Goal: Task Accomplishment & Management: Complete application form

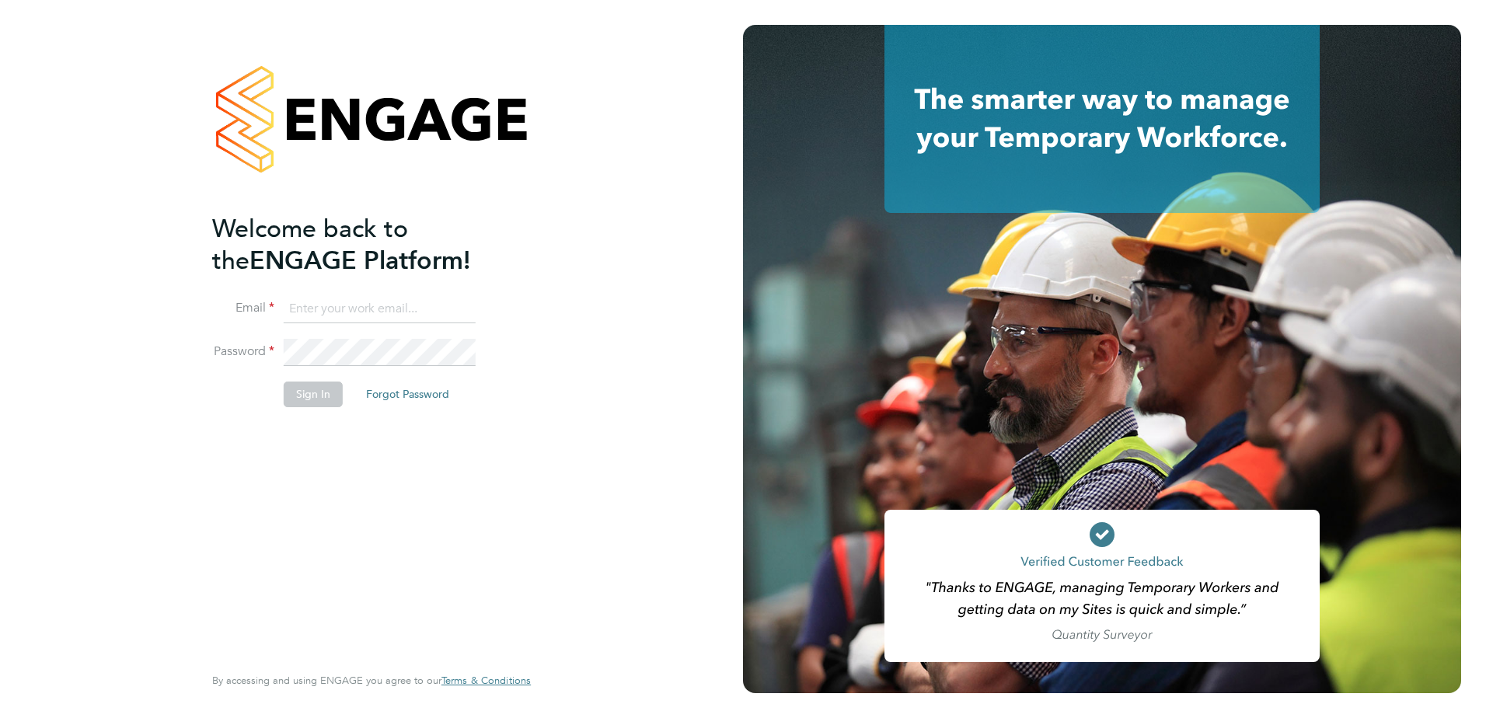
type input "[PERSON_NAME][EMAIL_ADDRESS][PERSON_NAME][DOMAIN_NAME]"
click at [315, 397] on button "Sign In" at bounding box center [313, 394] width 59 height 25
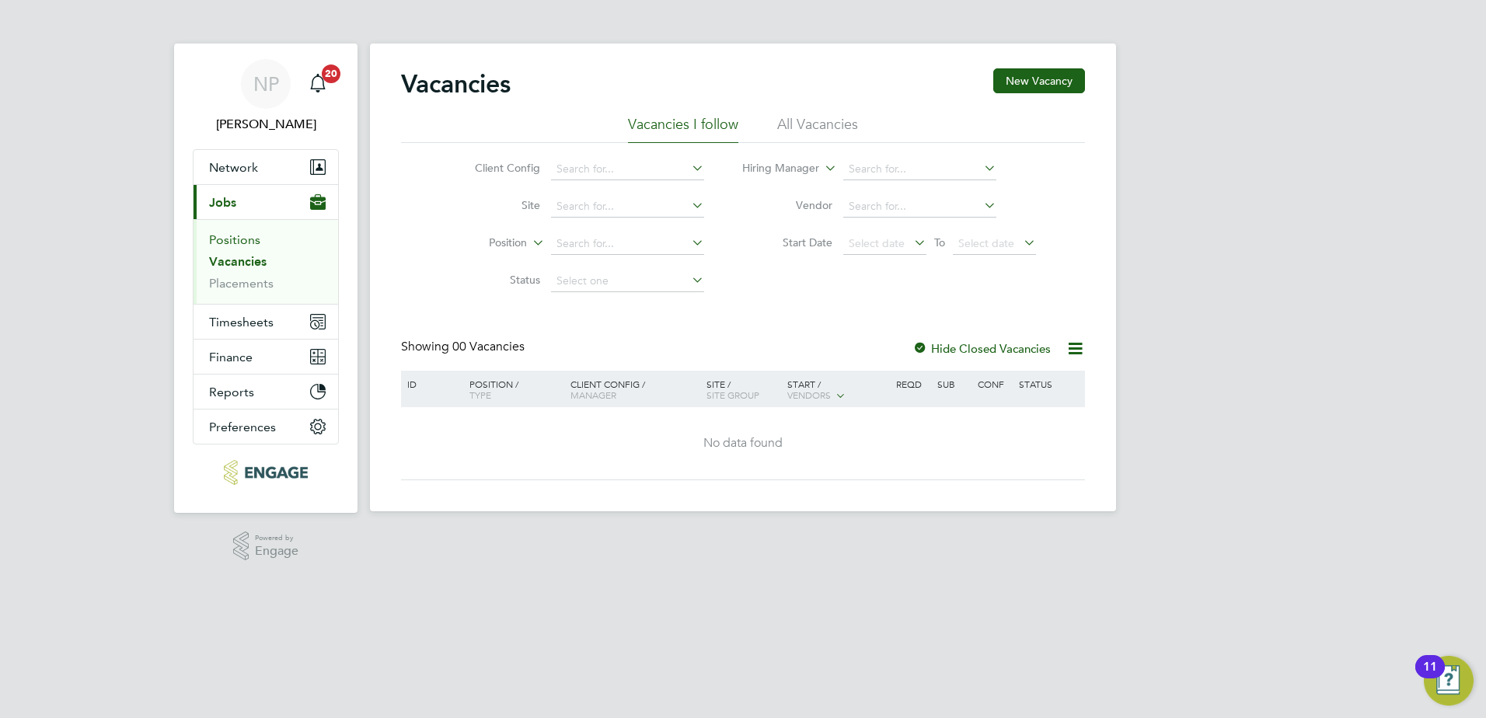
click at [239, 243] on link "Positions" at bounding box center [234, 239] width 51 height 15
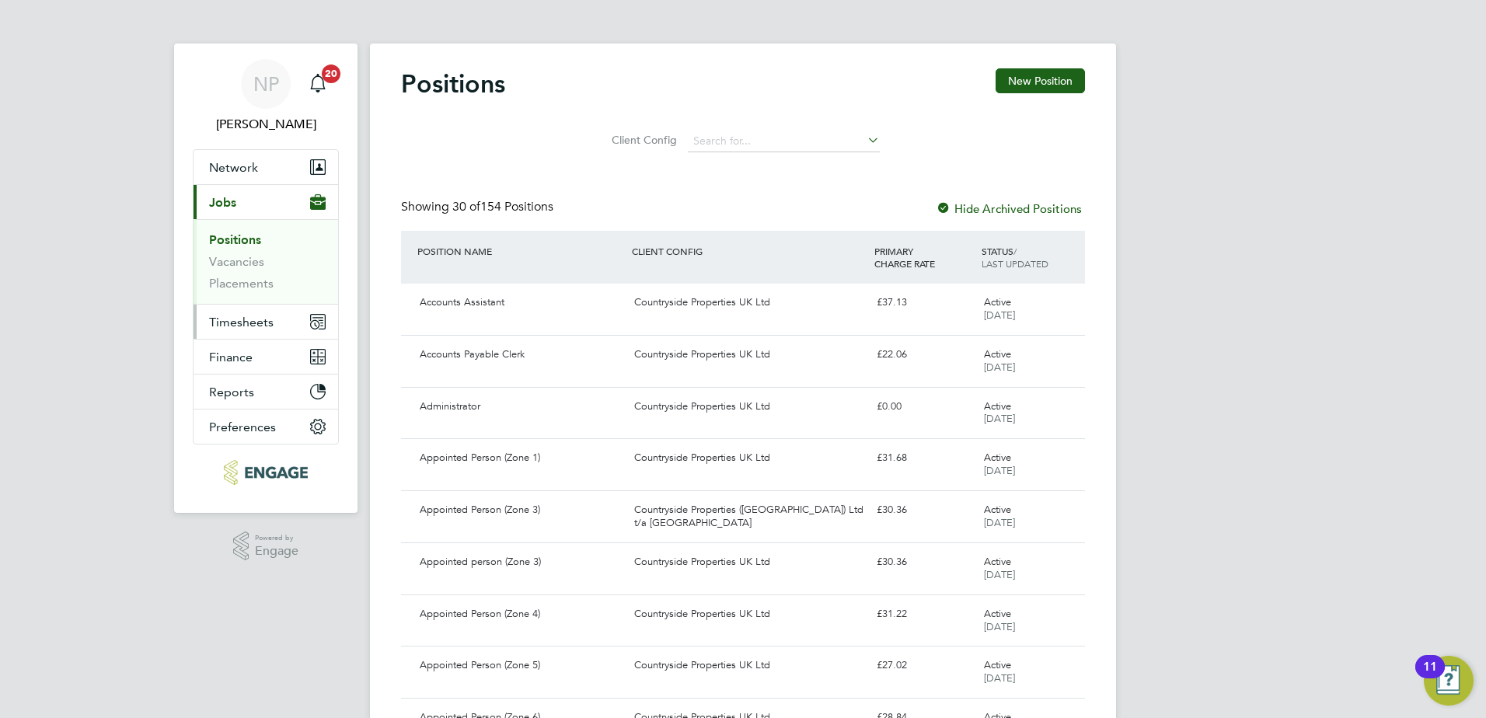
click at [236, 327] on span "Timesheets" at bounding box center [241, 322] width 65 height 15
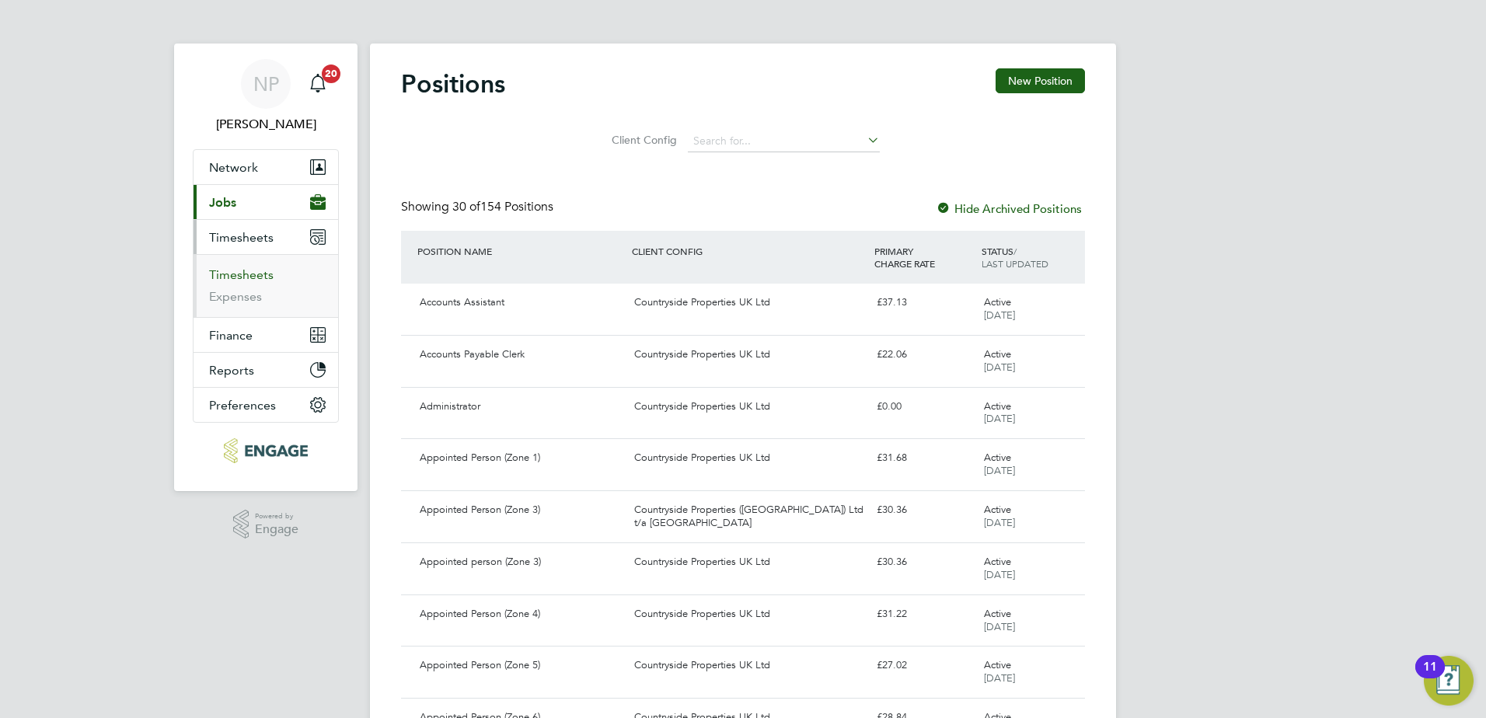
click at [256, 275] on link "Timesheets" at bounding box center [241, 274] width 65 height 15
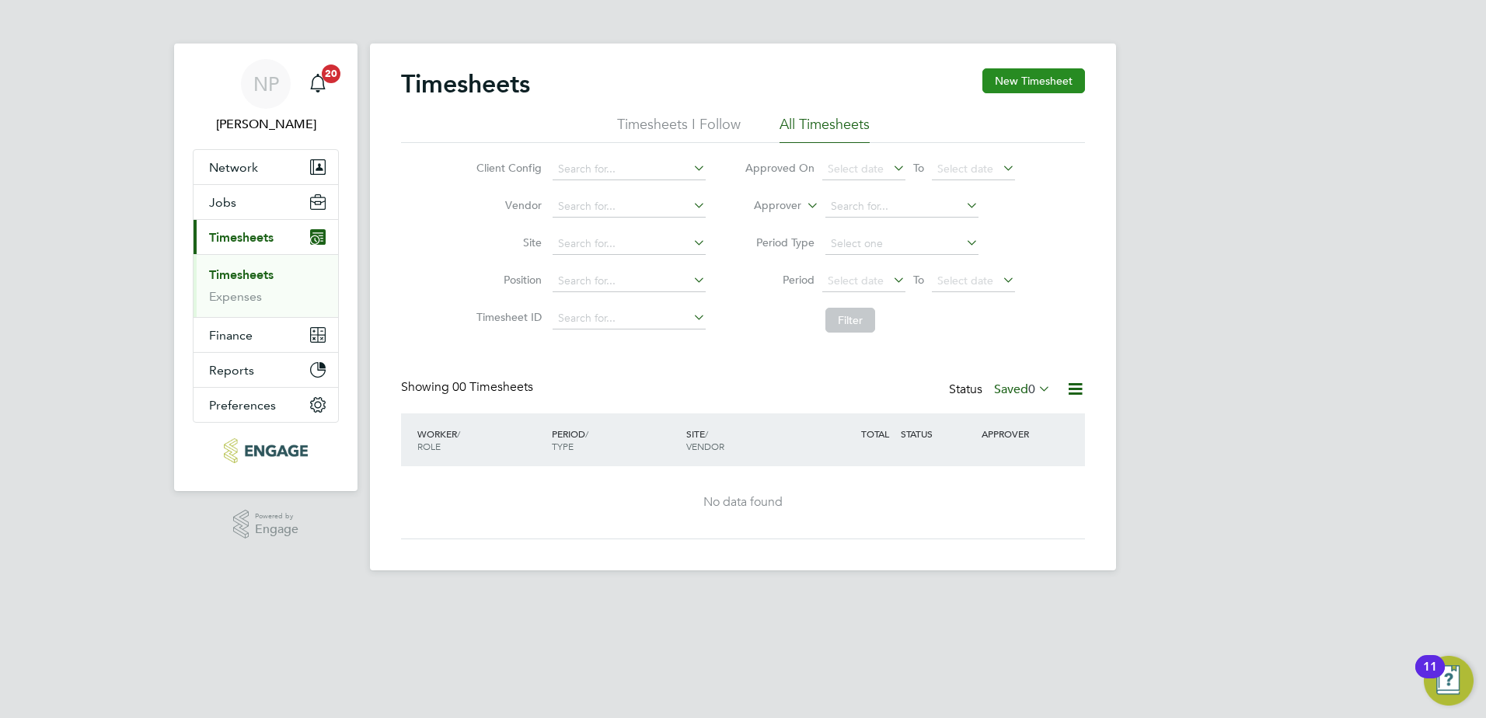
click at [1010, 77] on button "New Timesheet" at bounding box center [1033, 80] width 103 height 25
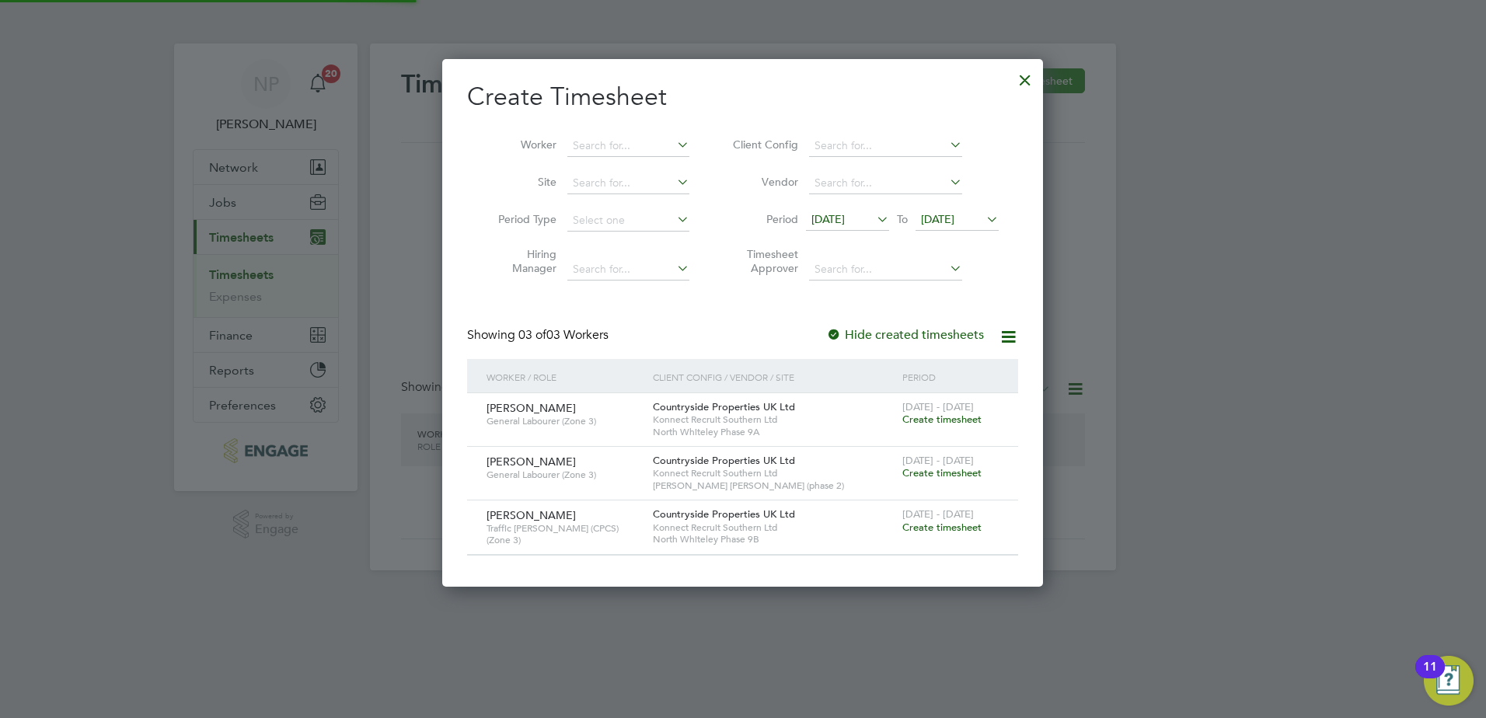
scroll to position [526, 602]
click at [571, 146] on input at bounding box center [628, 146] width 122 height 22
click at [622, 205] on li "Gregory Peake" at bounding box center [664, 208] width 194 height 21
type input "Gregory Peake"
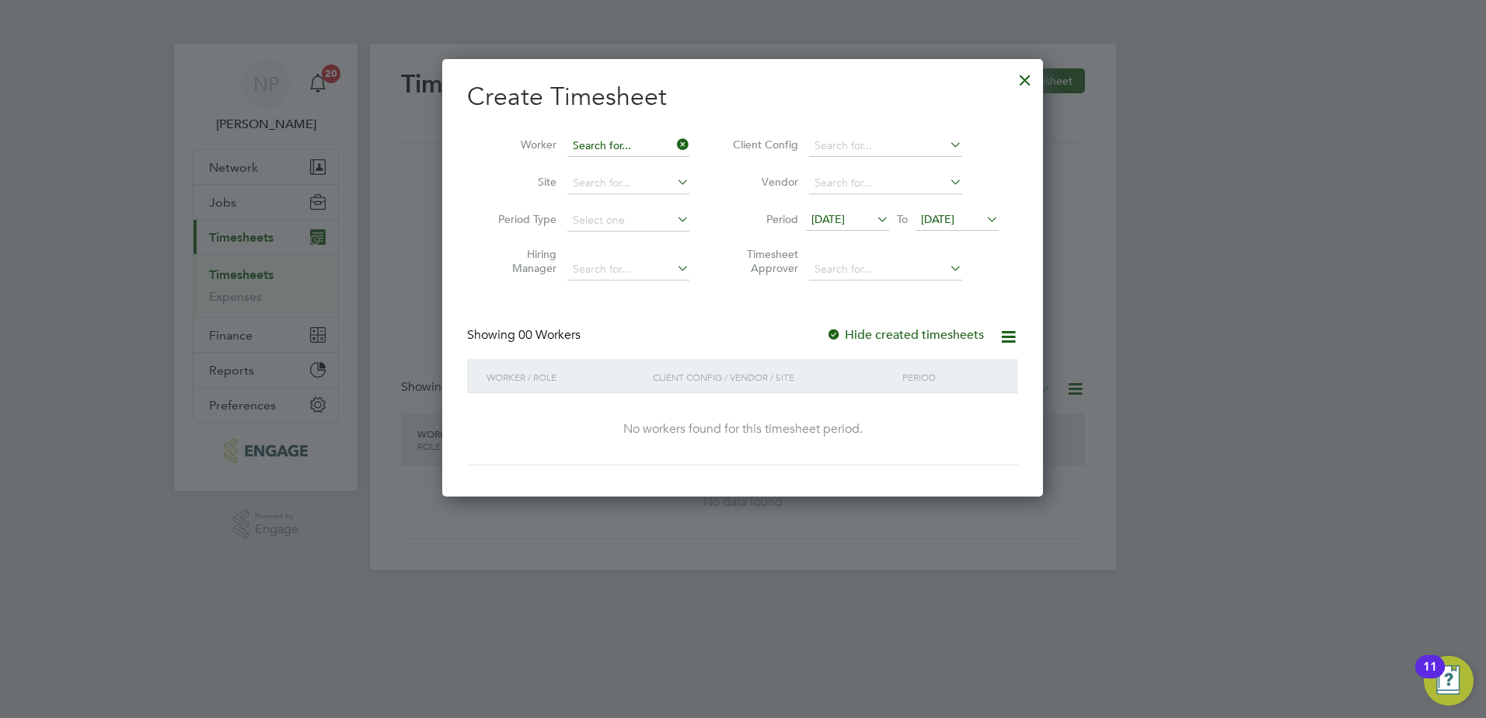
scroll to position [438, 602]
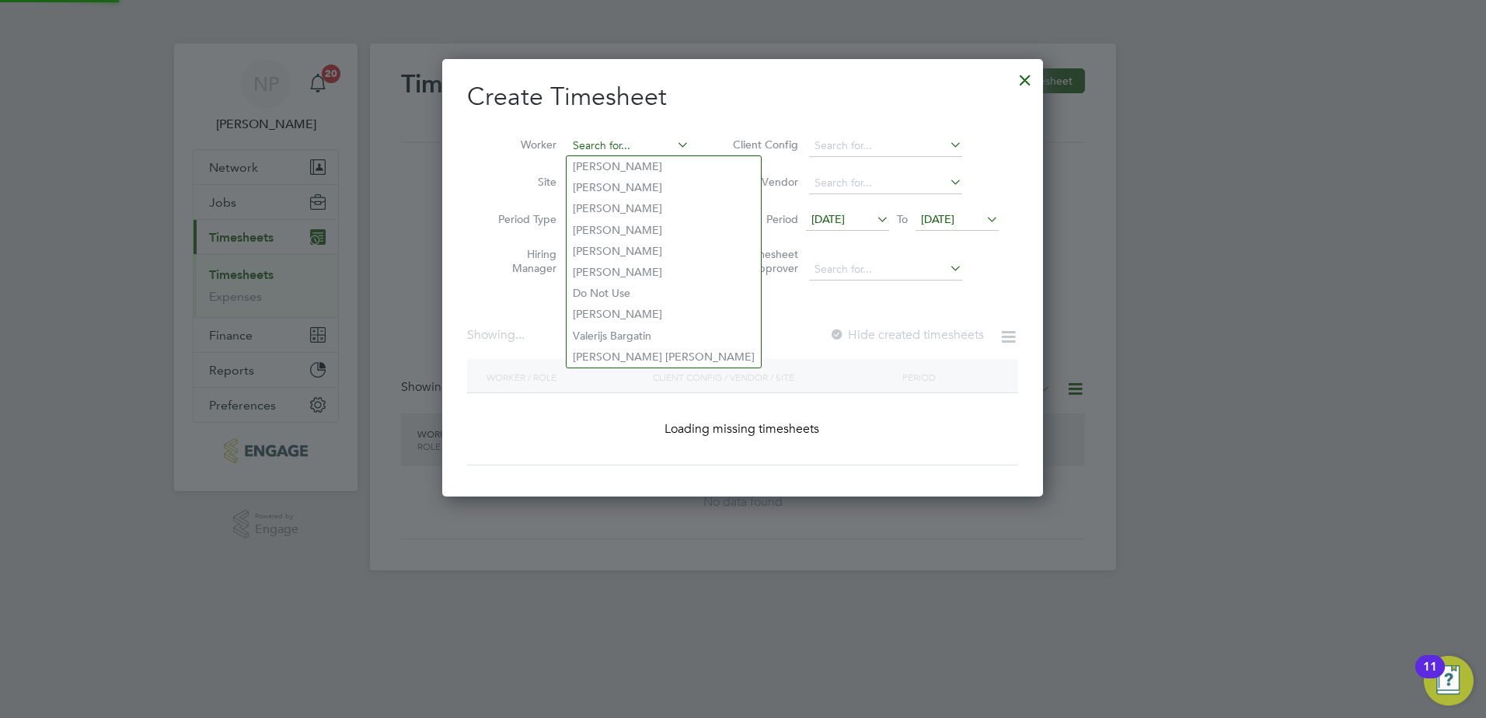
click at [640, 151] on input at bounding box center [628, 146] width 122 height 22
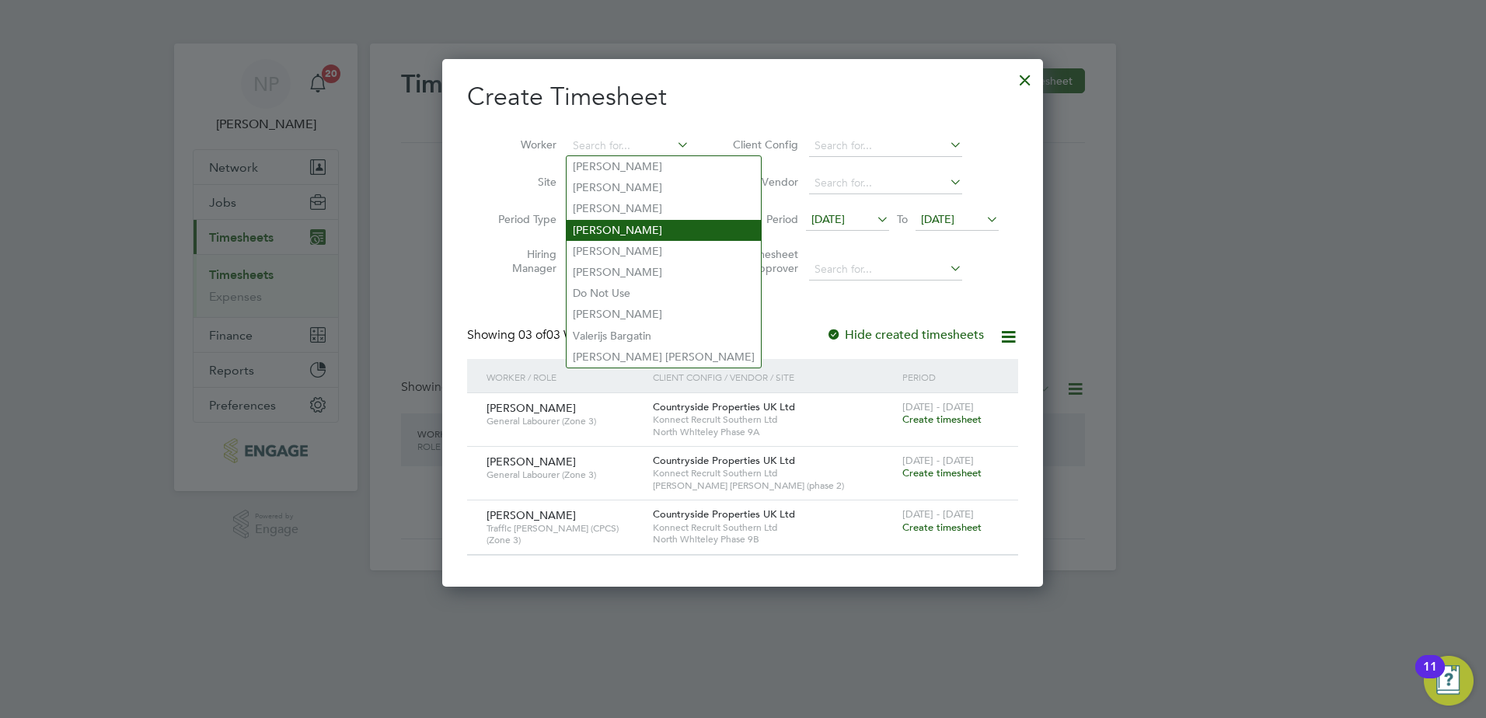
click at [700, 222] on li "Terry Jordan" at bounding box center [664, 230] width 194 height 21
type input "Terry Jordan"
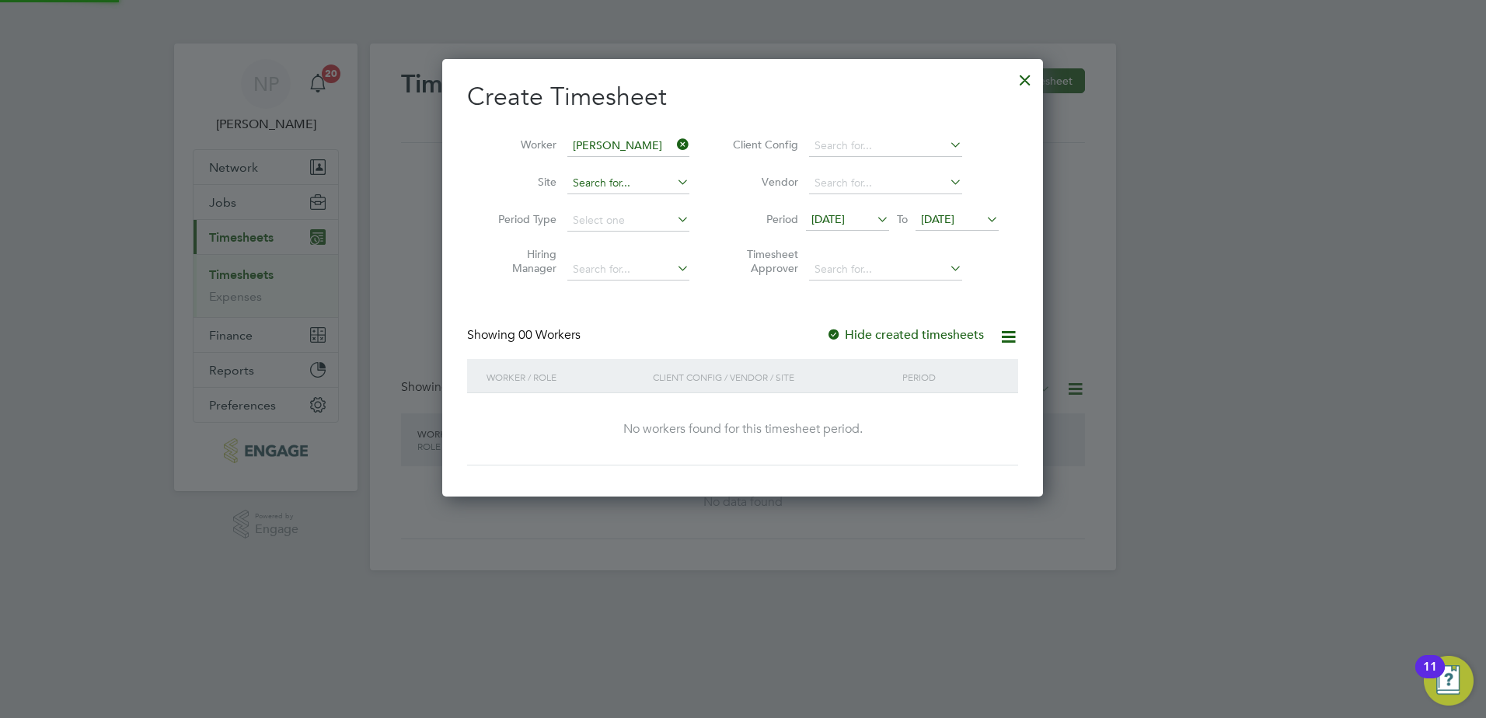
scroll to position [438, 602]
click at [674, 142] on icon at bounding box center [674, 145] width 0 height 22
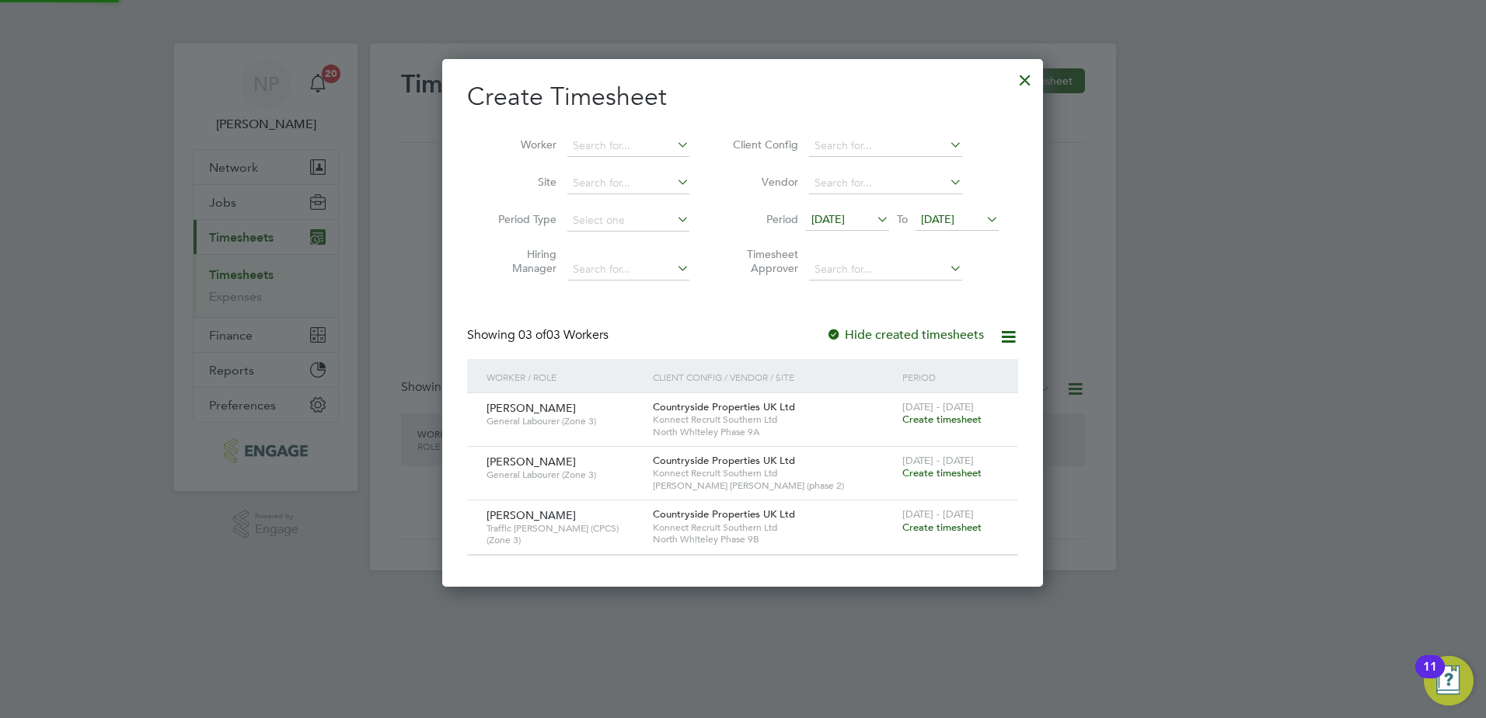
scroll to position [526, 602]
click at [819, 221] on span "19 Sep 2025" at bounding box center [827, 219] width 33 height 14
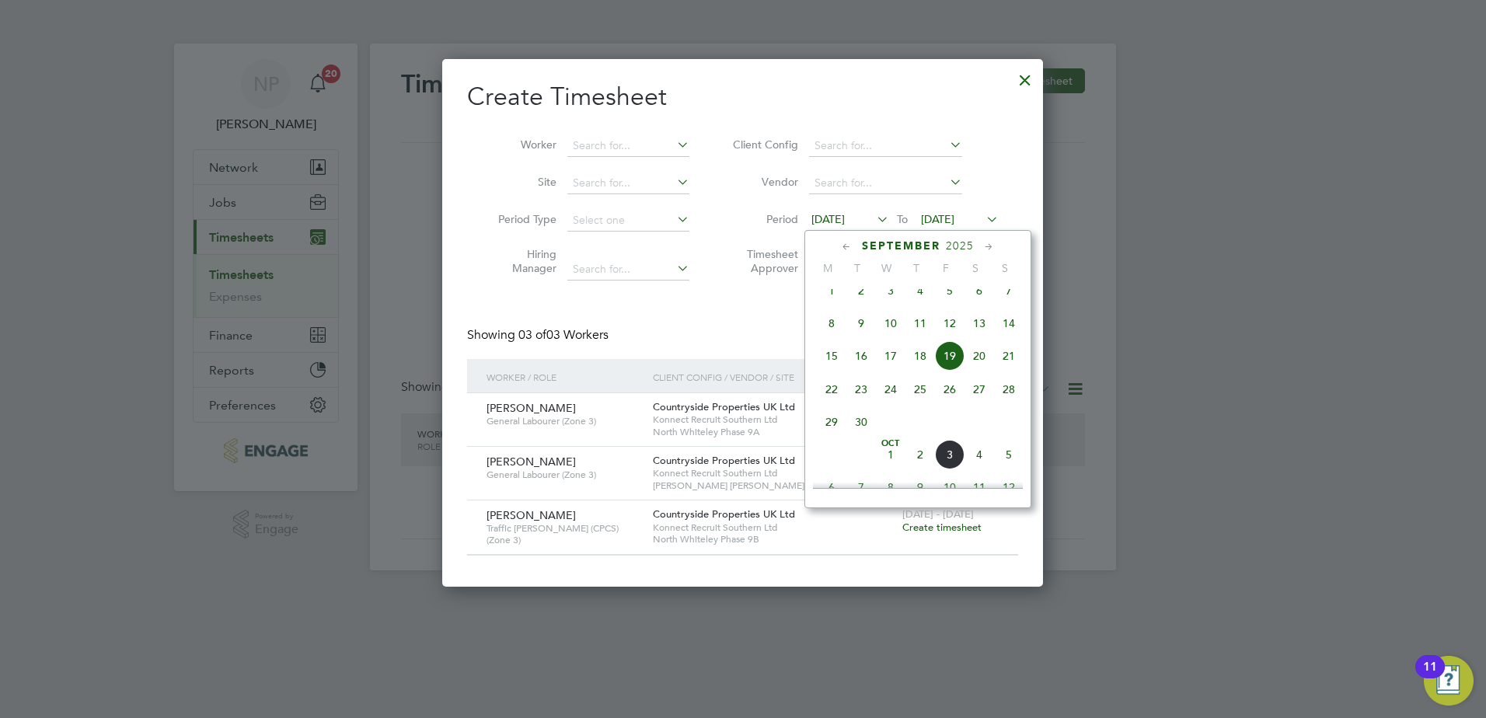
click at [831, 437] on span "29" at bounding box center [832, 422] width 30 height 30
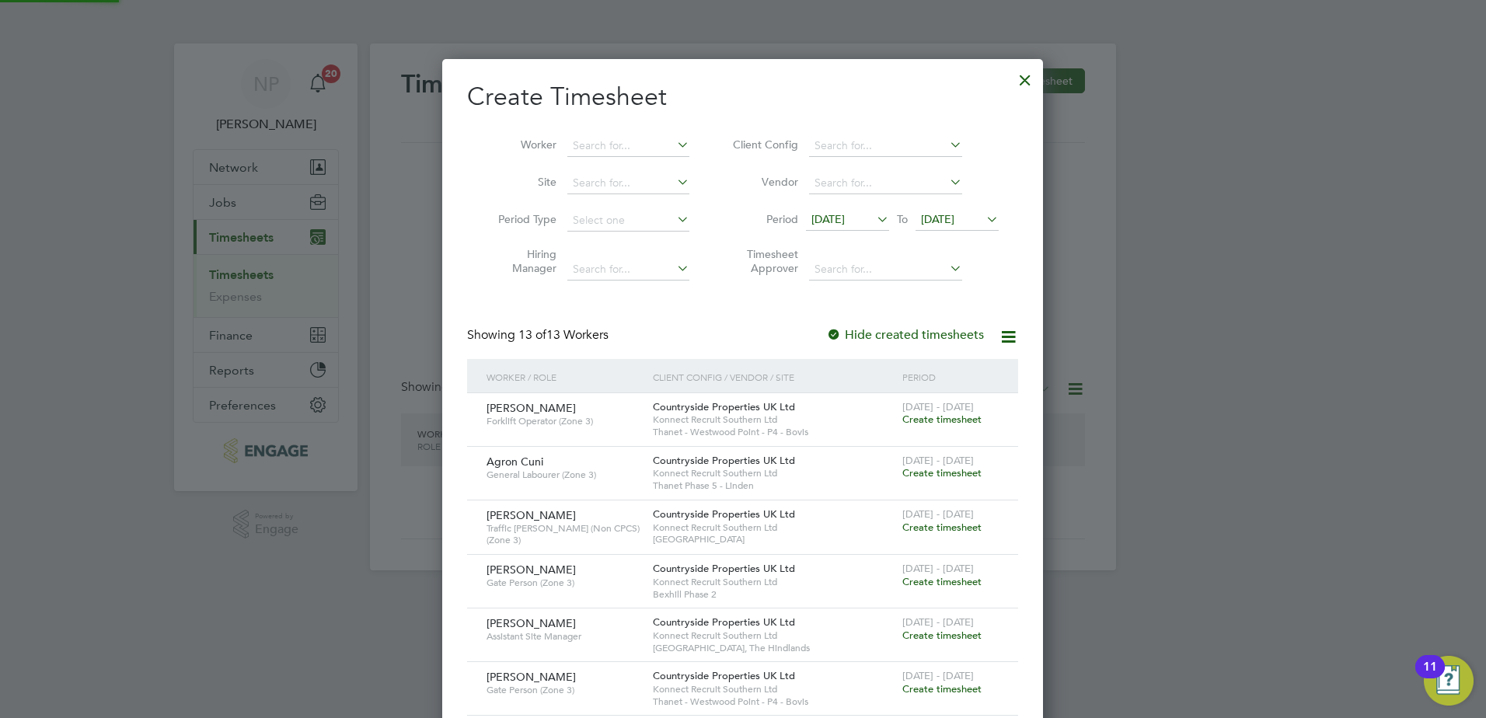
scroll to position [1063, 602]
click at [954, 220] on span "29 Sep 2025" at bounding box center [937, 219] width 33 height 14
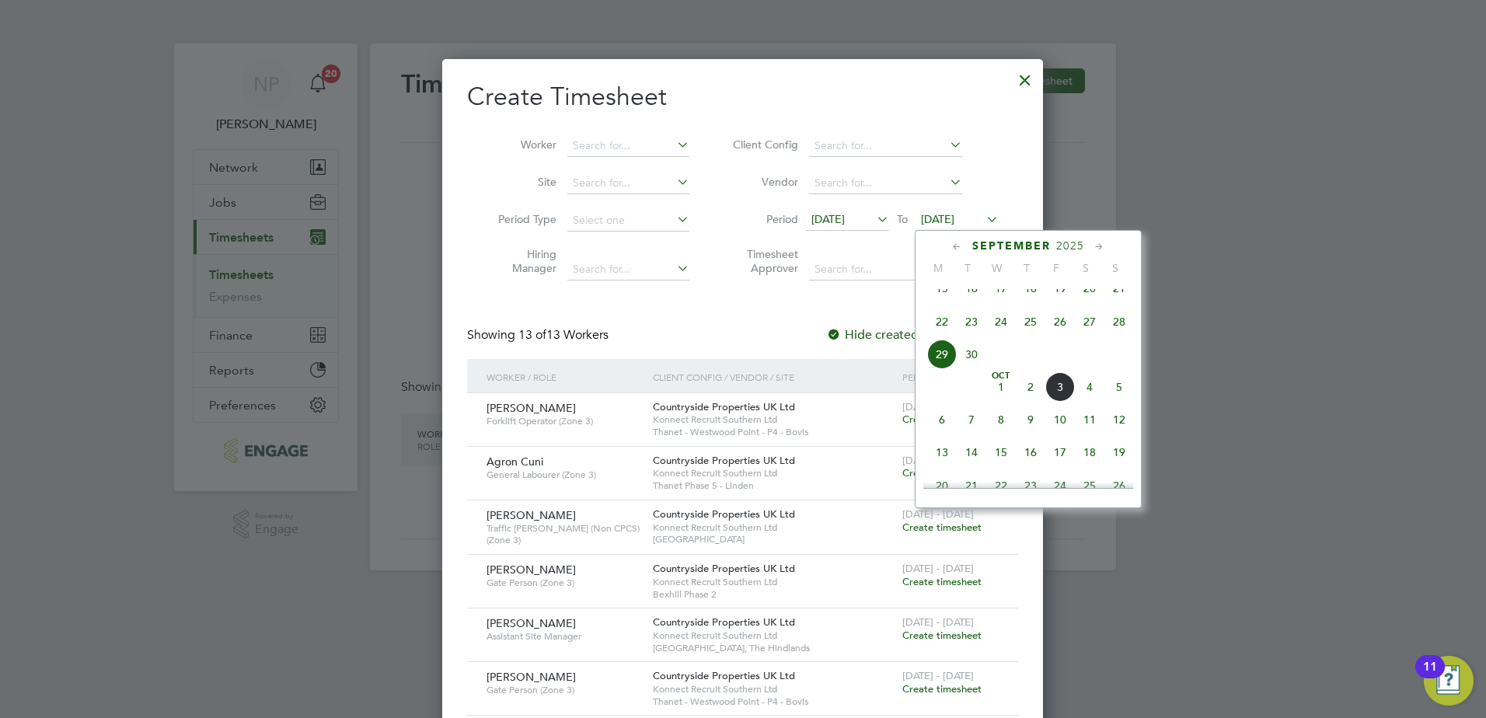
click at [1057, 402] on span "3" at bounding box center [1060, 387] width 30 height 30
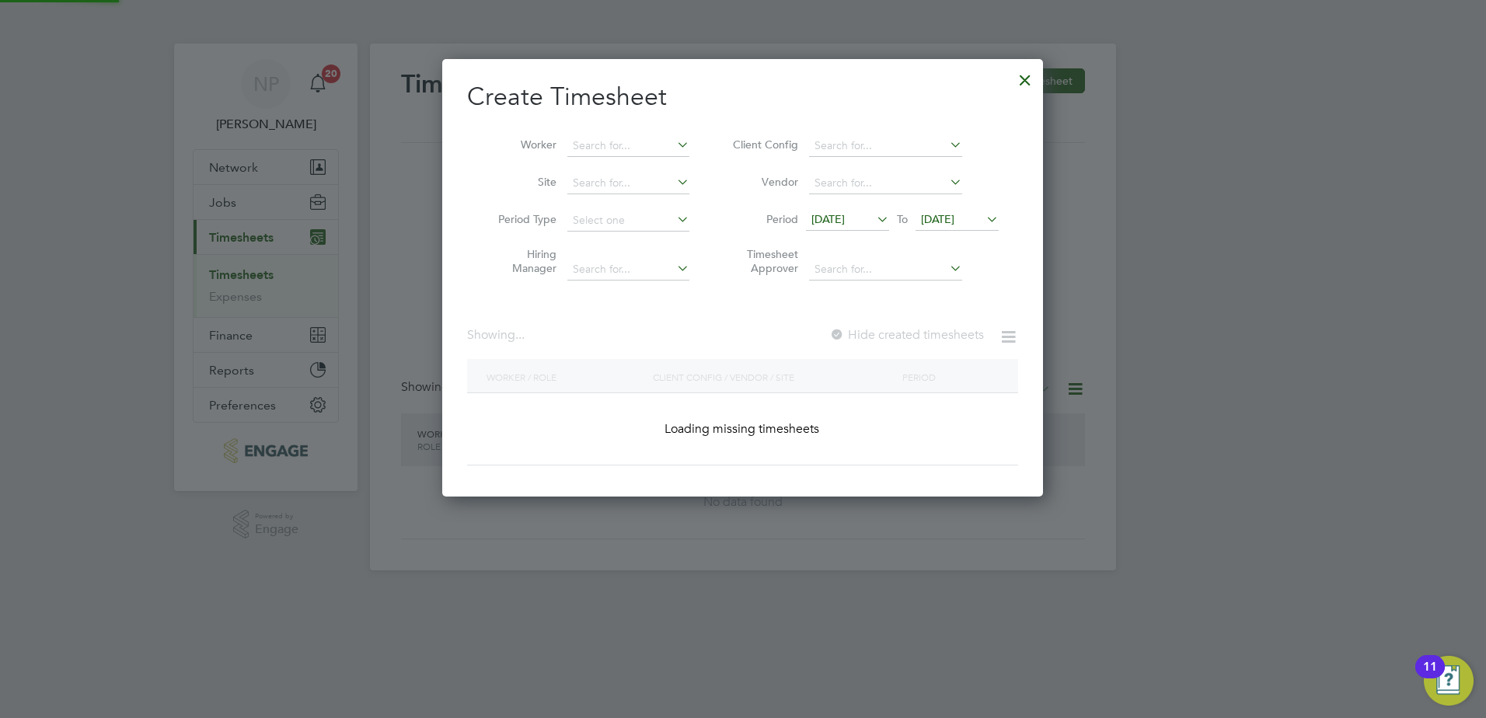
scroll to position [1063, 602]
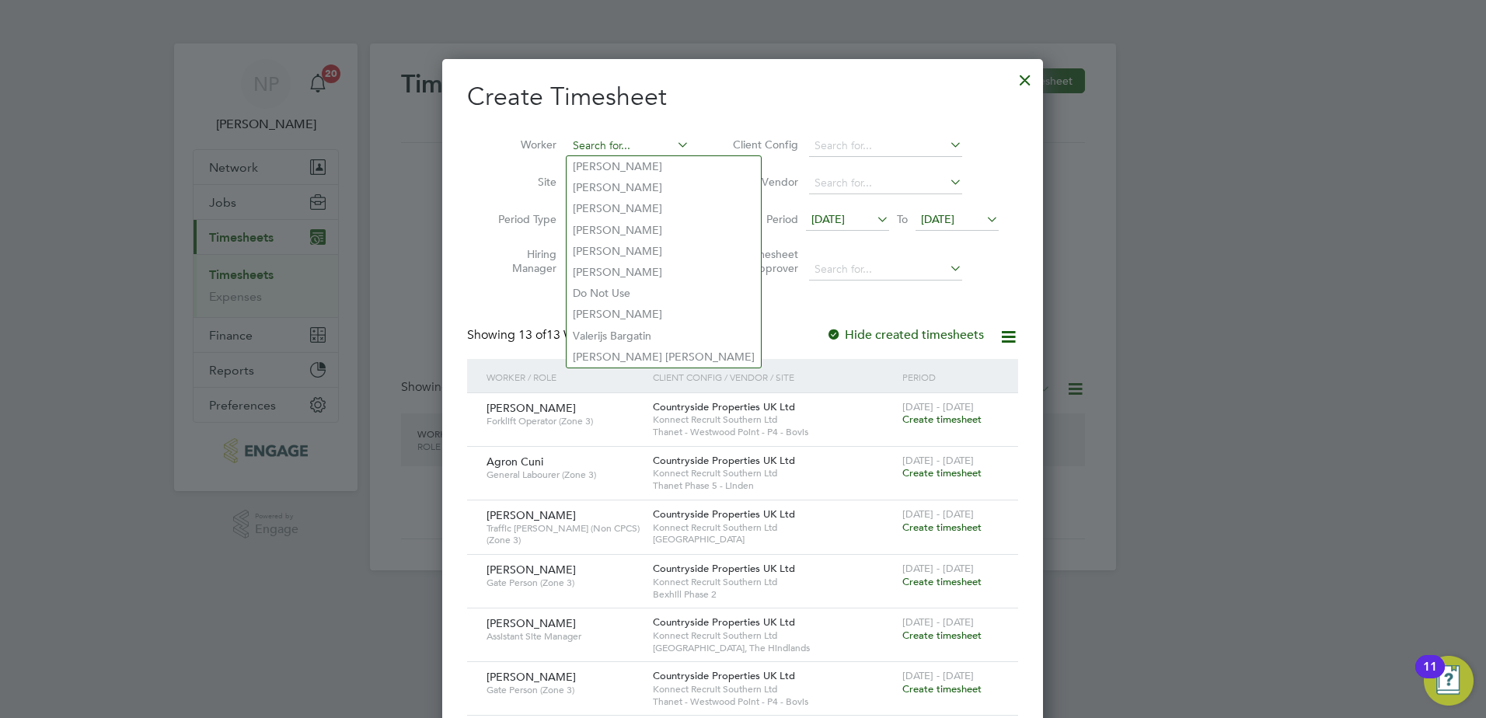
click at [577, 147] on input at bounding box center [628, 146] width 122 height 22
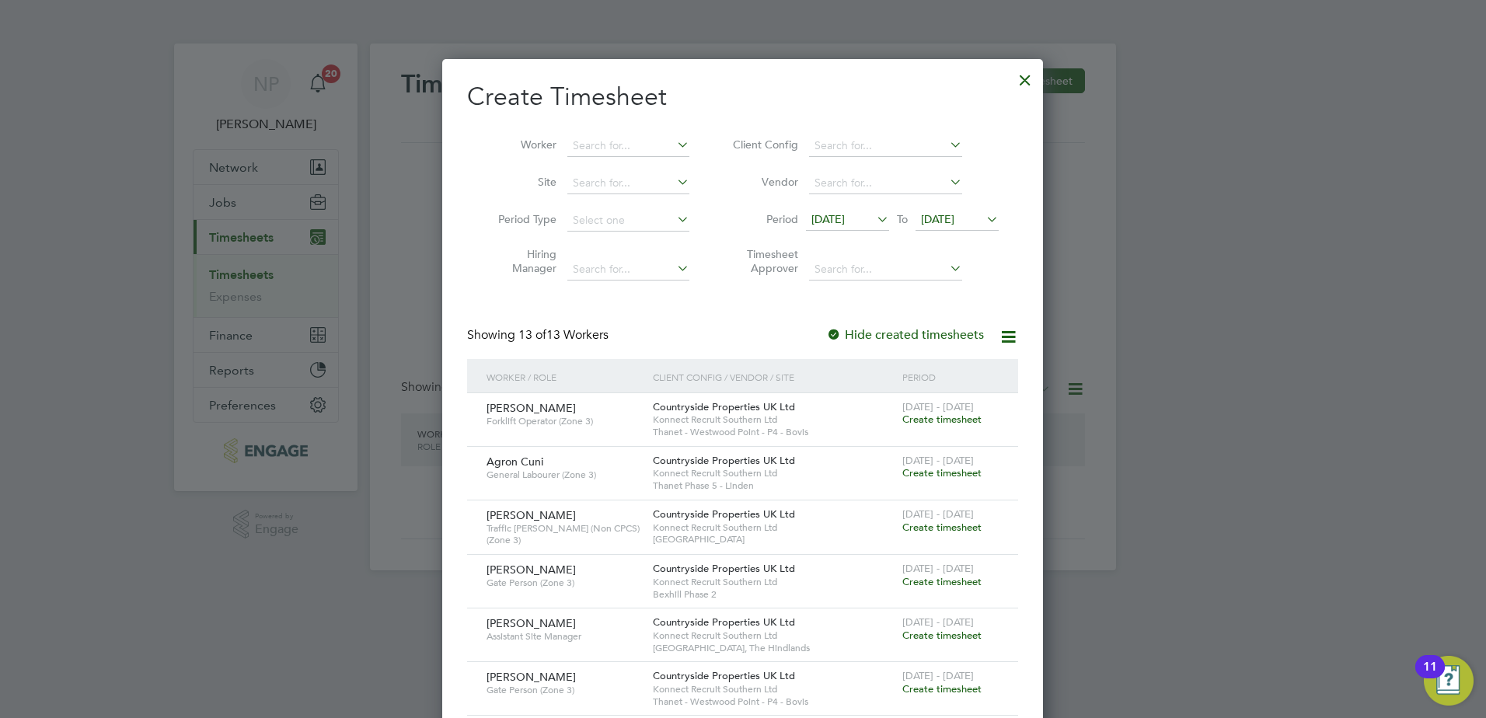
click at [528, 625] on span "Glenn Keane" at bounding box center [530, 623] width 89 height 14
click at [536, 630] on span "Assistant Site Manager" at bounding box center [563, 636] width 155 height 12
click at [923, 636] on span "Create timesheet" at bounding box center [941, 635] width 79 height 13
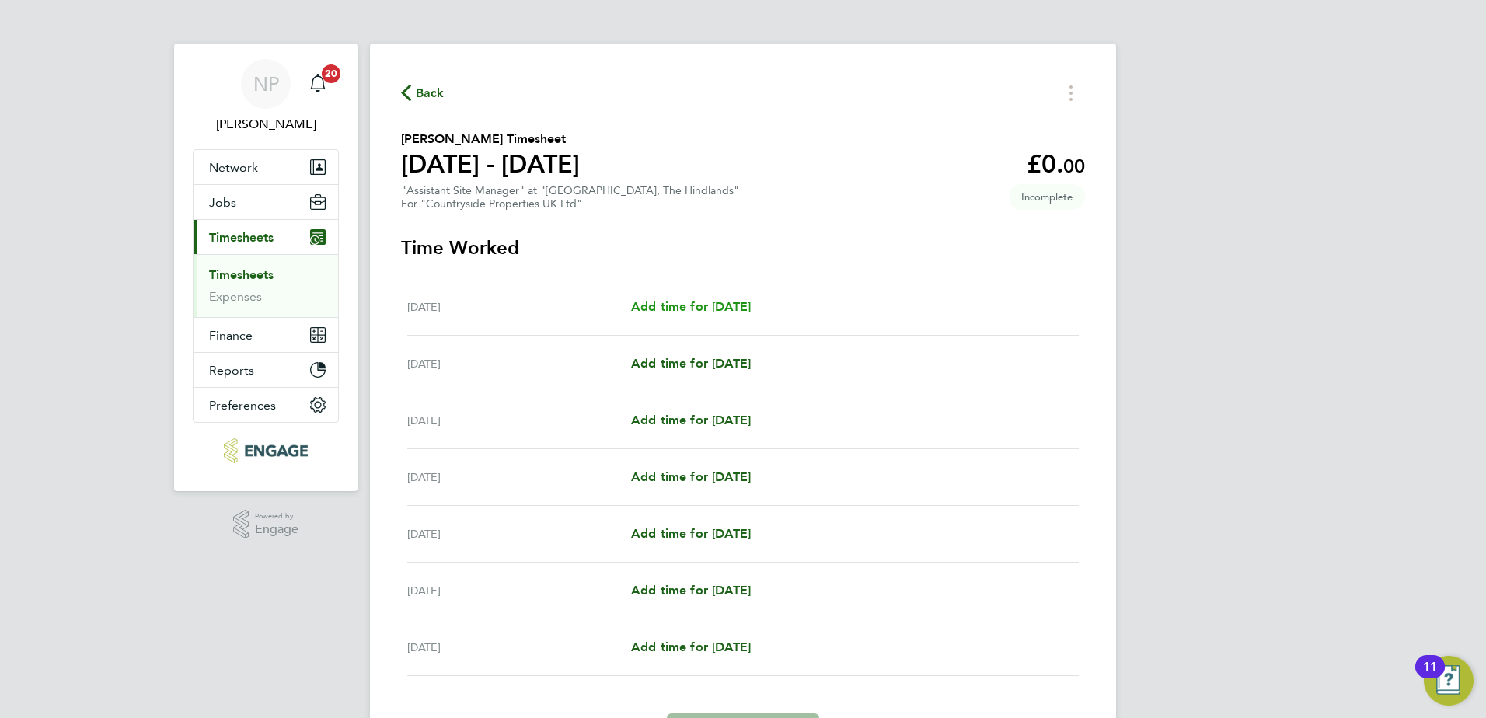
click at [684, 308] on span "Add time for Mon 29 Sep" at bounding box center [691, 306] width 120 height 15
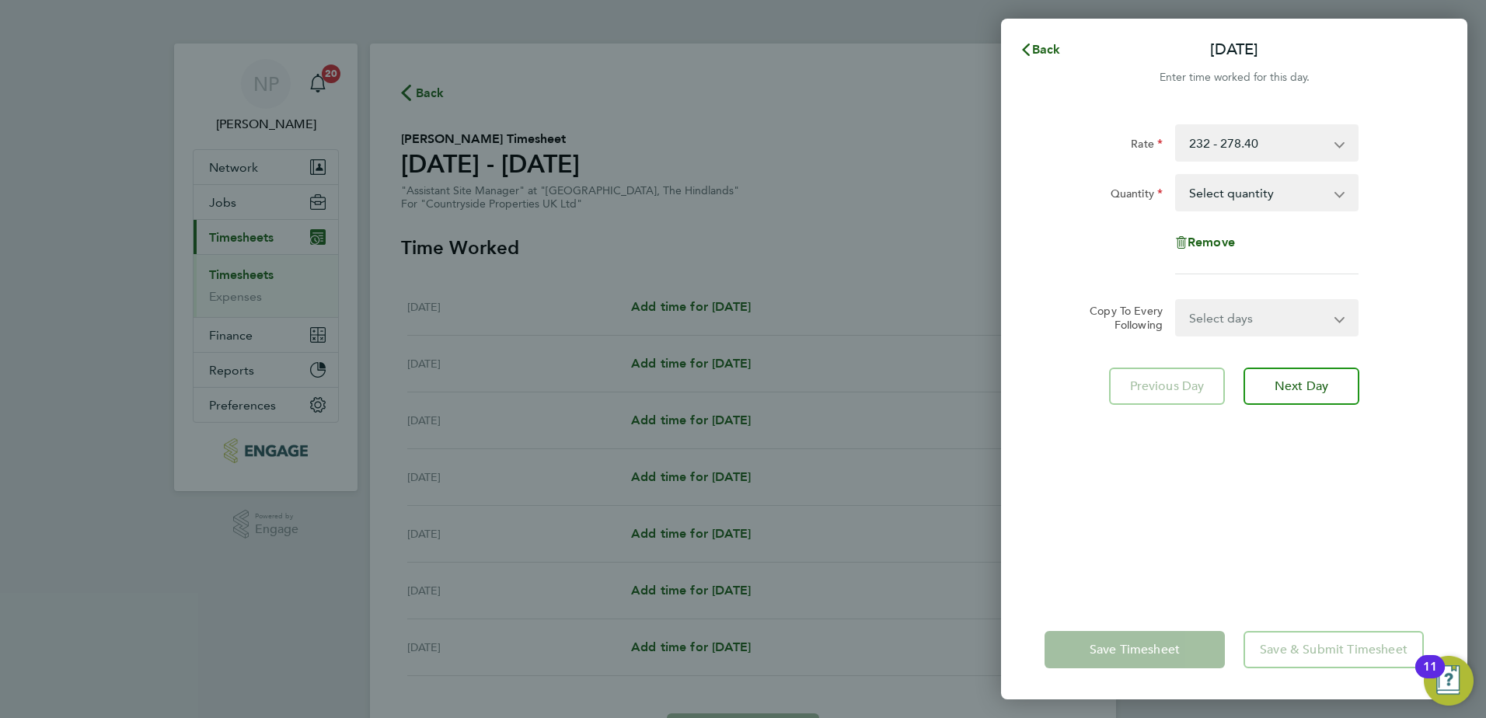
click at [1240, 253] on div "Remove" at bounding box center [1234, 242] width 131 height 37
click at [1219, 196] on select "Select quantity 0.5 1" at bounding box center [1258, 193] width 162 height 34
select select "1"
click at [1177, 176] on select "Select quantity 0.5 1" at bounding box center [1258, 193] width 162 height 34
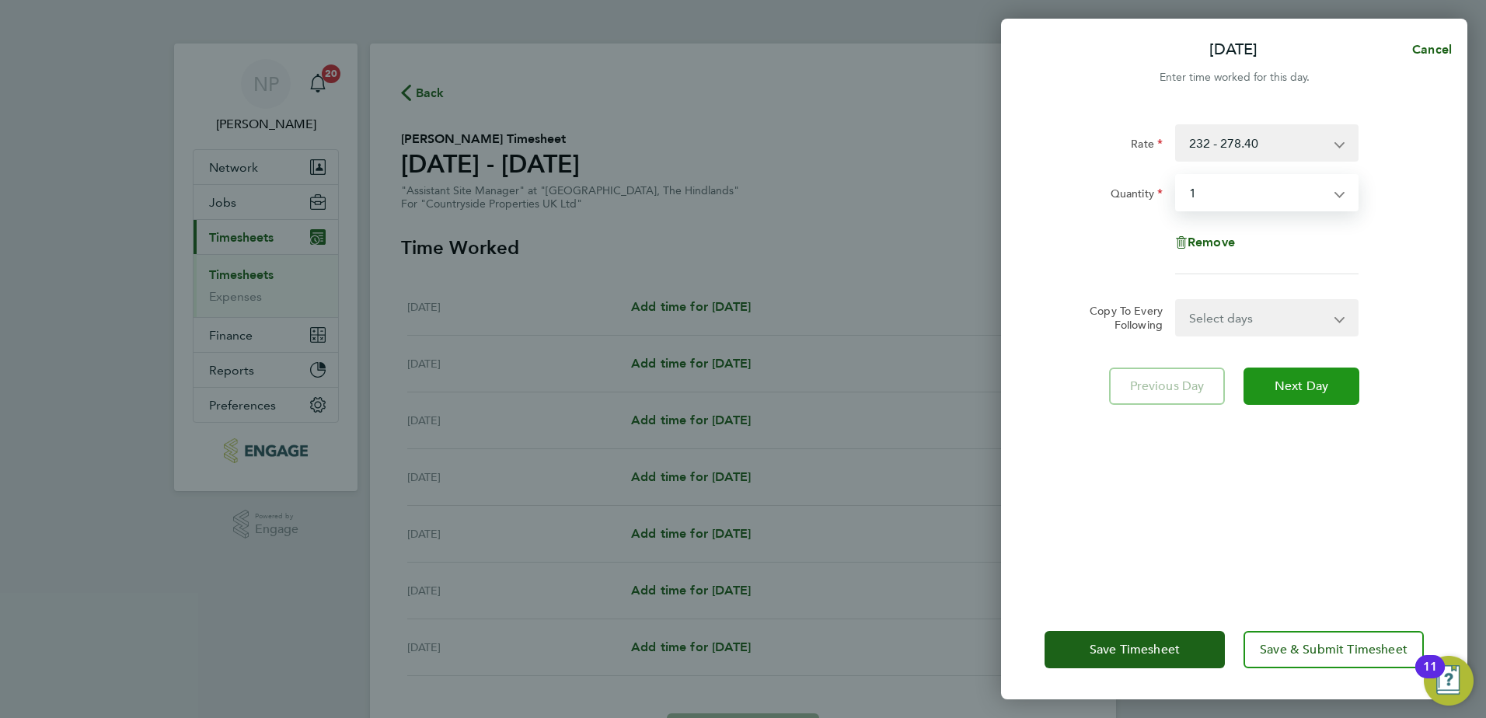
click at [1292, 398] on button "Next Day" at bounding box center [1301, 386] width 116 height 37
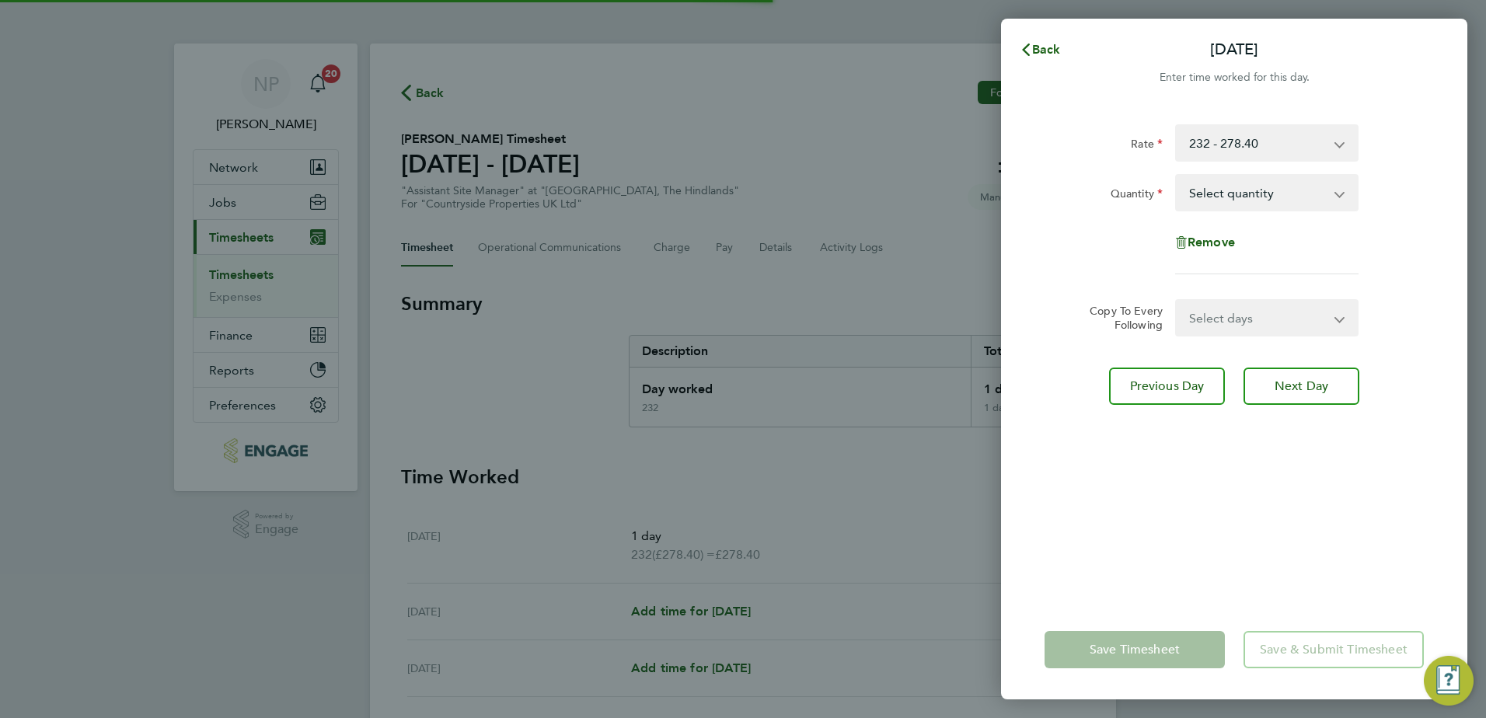
click at [1207, 195] on select "Select quantity 0.5 1" at bounding box center [1258, 193] width 162 height 34
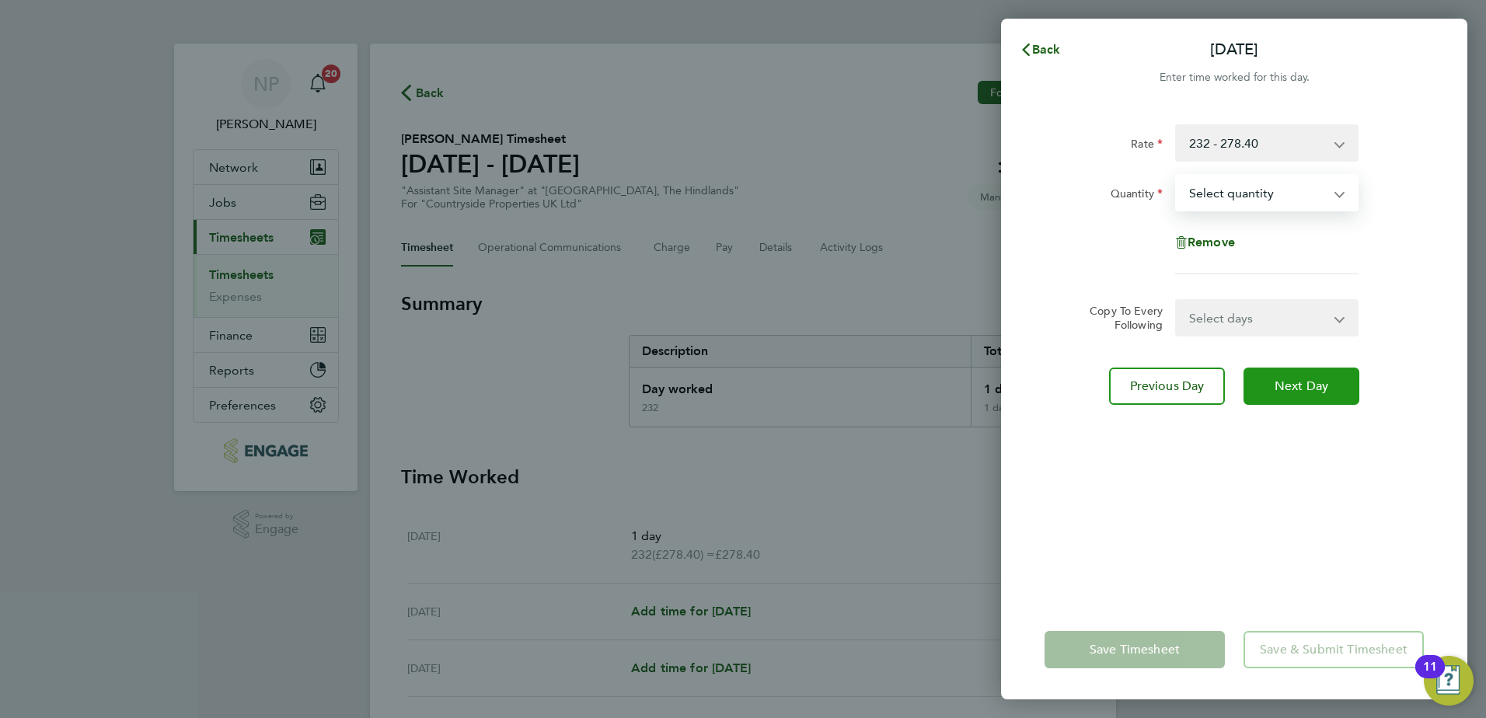
select select "1"
click at [1278, 392] on span "Next Day" at bounding box center [1302, 386] width 54 height 16
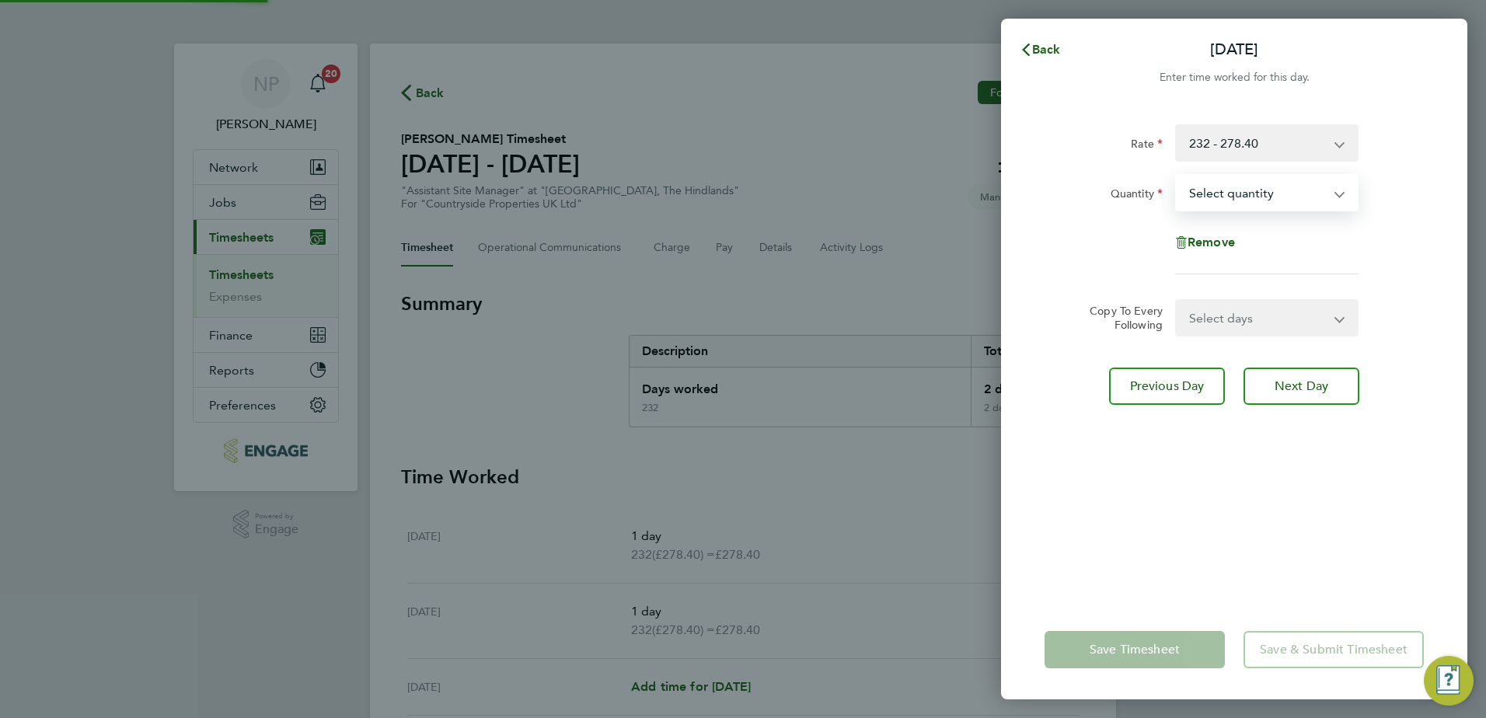
click at [1194, 190] on select "Select quantity 0.5 1" at bounding box center [1258, 193] width 162 height 34
select select "1"
click at [1309, 392] on span "Next Day" at bounding box center [1302, 386] width 54 height 16
drag, startPoint x: 1222, startPoint y: 214, endPoint x: 1196, endPoint y: 192, distance: 34.2
click at [1196, 192] on select "Select quantity 0.5 1" at bounding box center [1258, 193] width 162 height 34
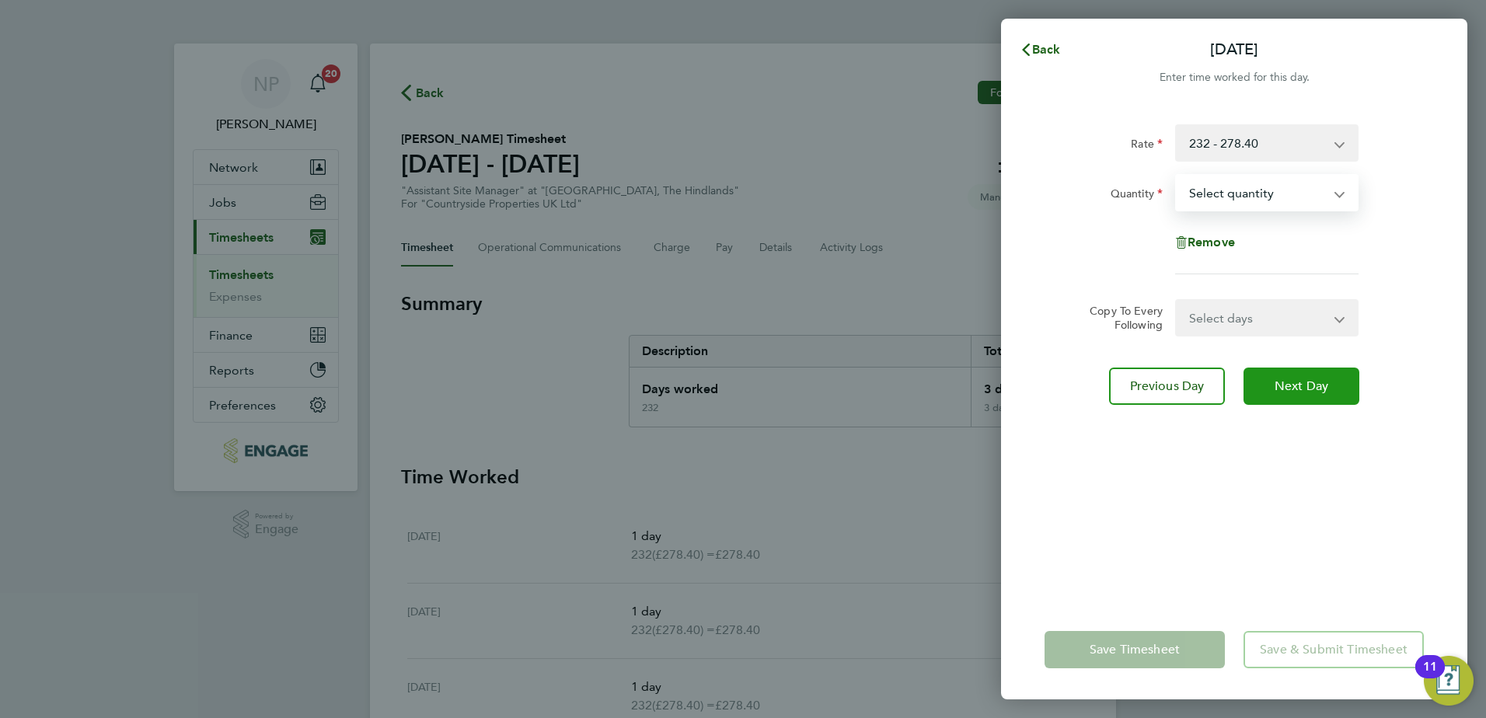
select select "1"
drag, startPoint x: 1271, startPoint y: 397, endPoint x: 1230, endPoint y: 333, distance: 75.5
click at [1269, 396] on button "Next Day" at bounding box center [1301, 386] width 116 height 37
drag, startPoint x: 1196, startPoint y: 187, endPoint x: 1204, endPoint y: 208, distance: 23.1
click at [1196, 187] on select "Select quantity 0.5 1" at bounding box center [1258, 193] width 162 height 34
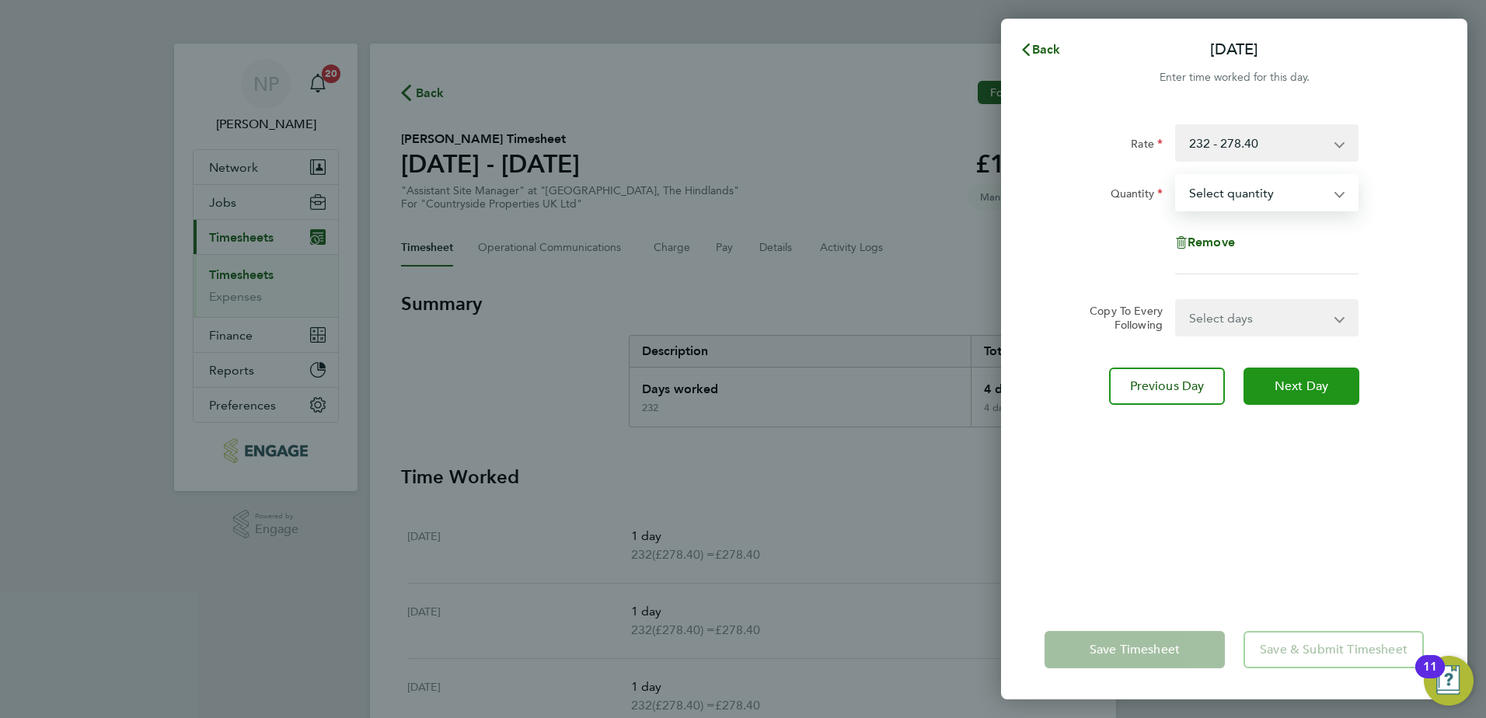
select select "1"
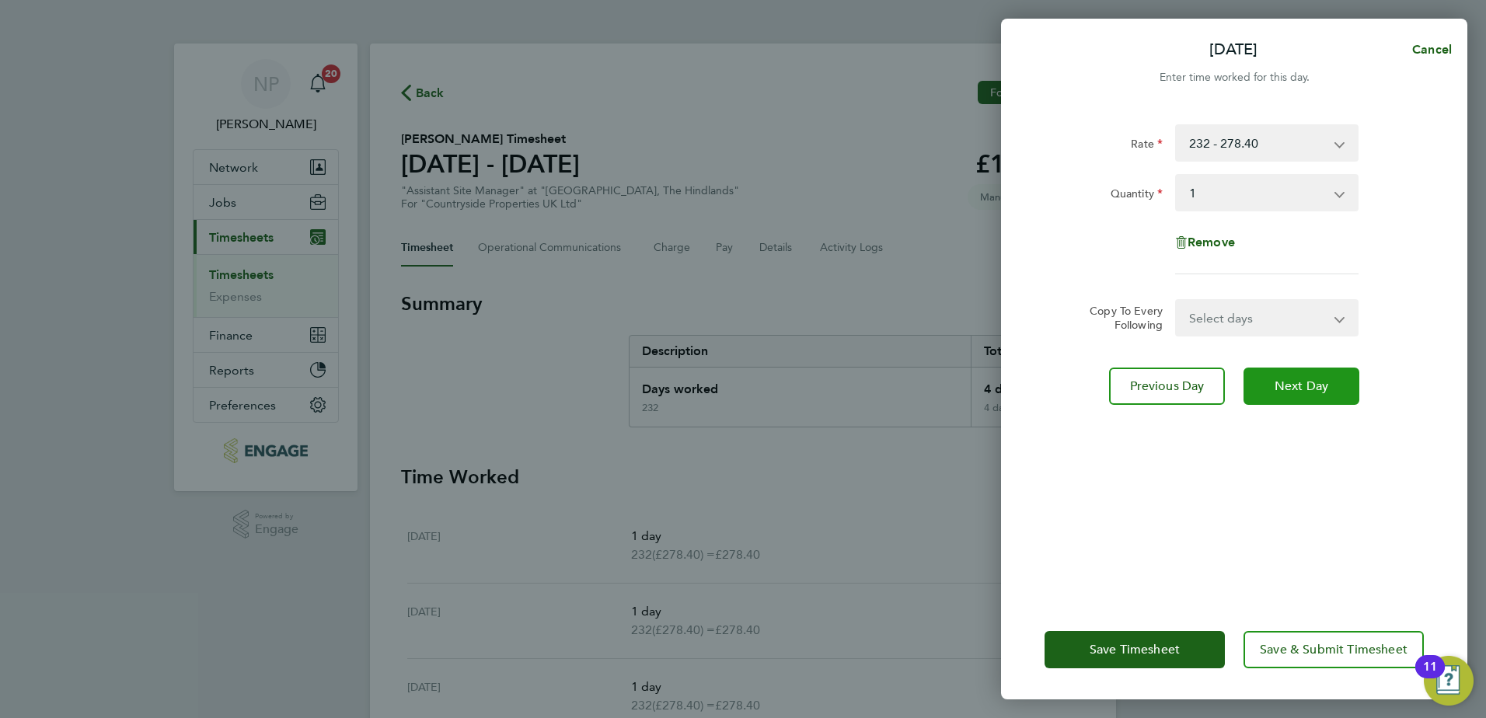
click at [1282, 389] on span "Next Day" at bounding box center [1302, 386] width 54 height 16
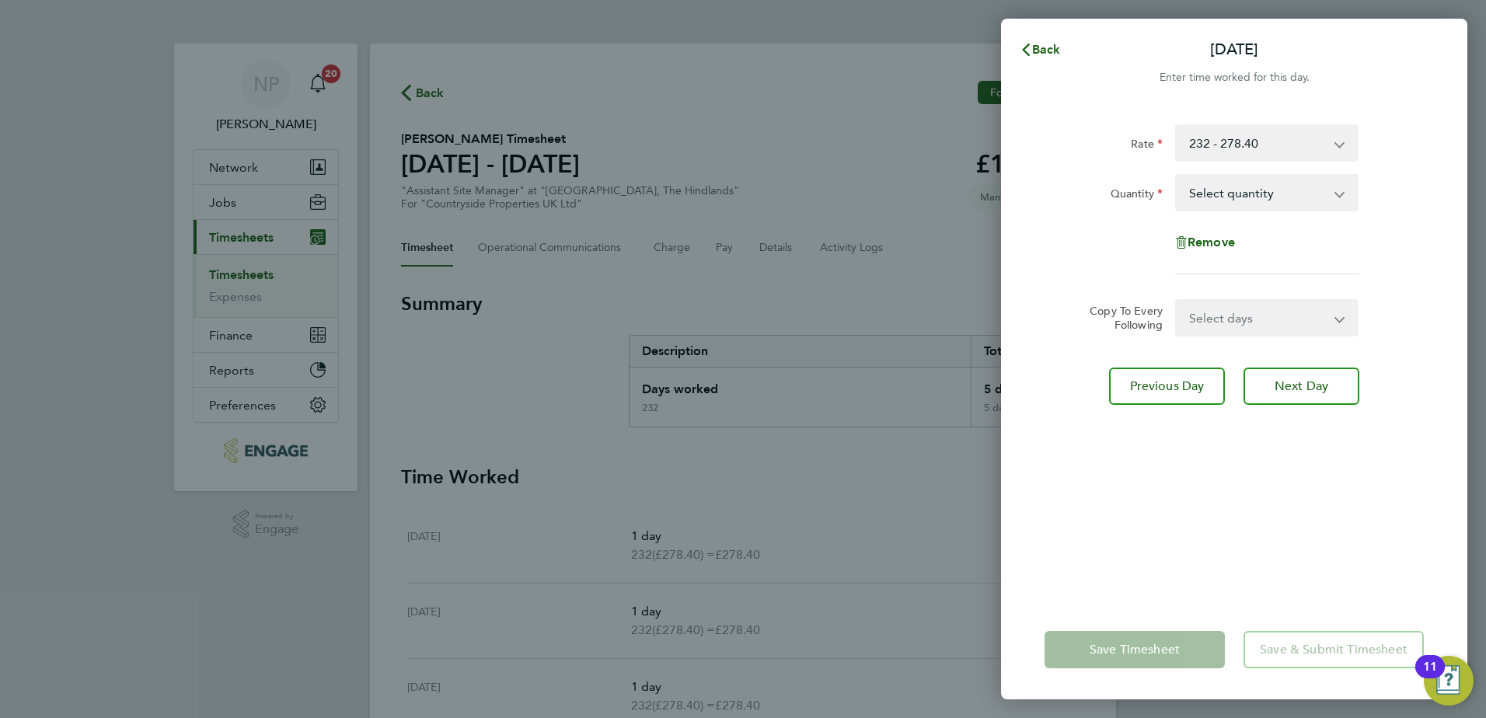
click at [1149, 643] on app-form-button "Save Timesheet" at bounding box center [1139, 649] width 190 height 37
click at [1147, 644] on app-form-button "Save Timesheet" at bounding box center [1139, 649] width 190 height 37
click at [1051, 44] on span "Back" at bounding box center [1046, 49] width 29 height 15
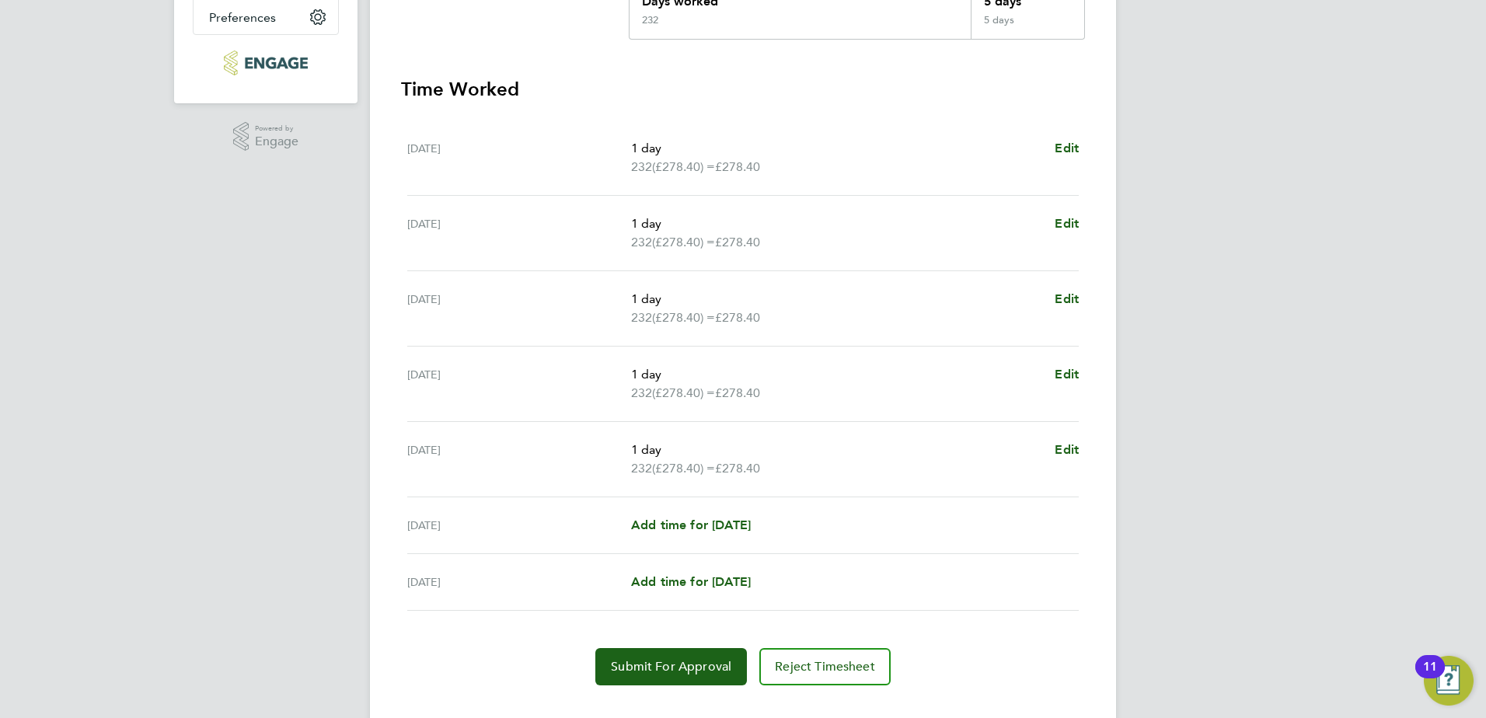
scroll to position [417, 0]
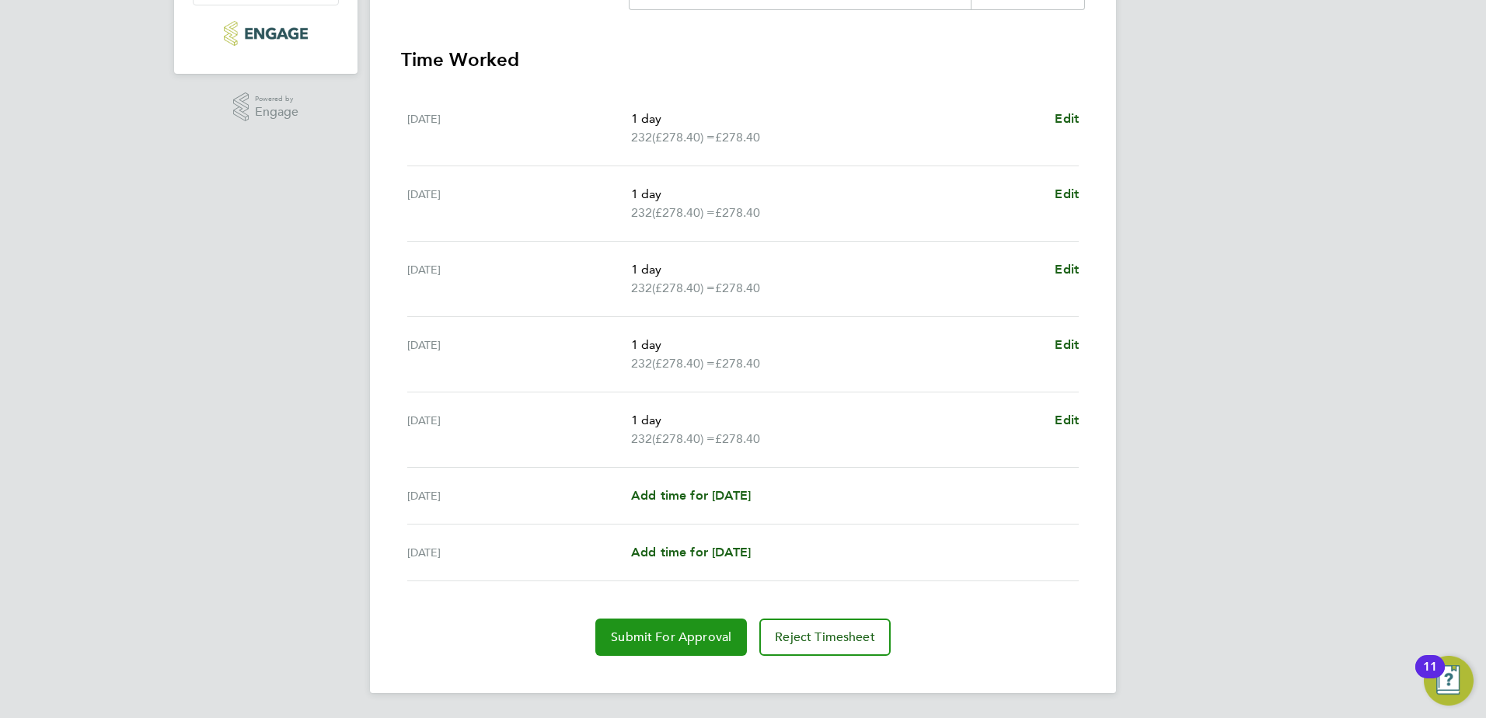
click at [654, 630] on span "Submit For Approval" at bounding box center [671, 637] width 120 height 16
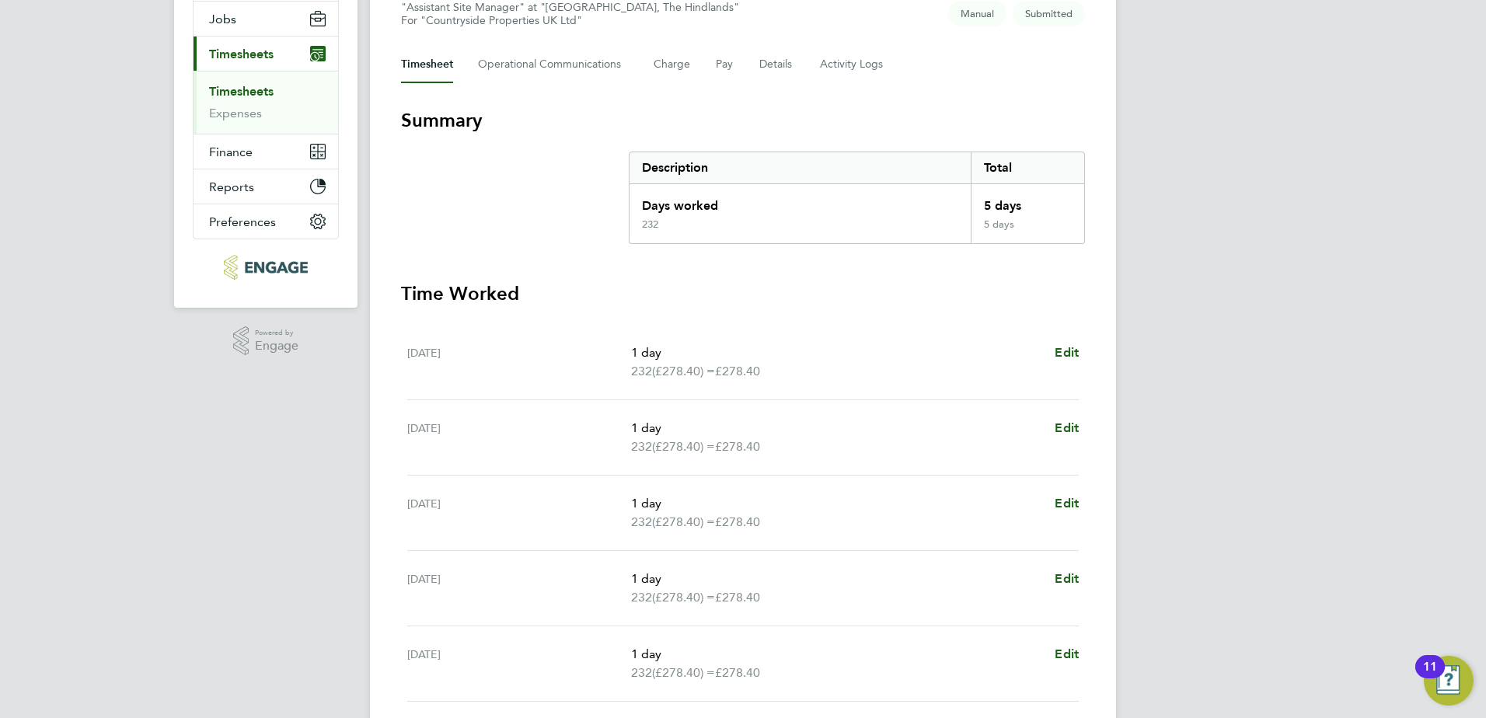
scroll to position [0, 0]
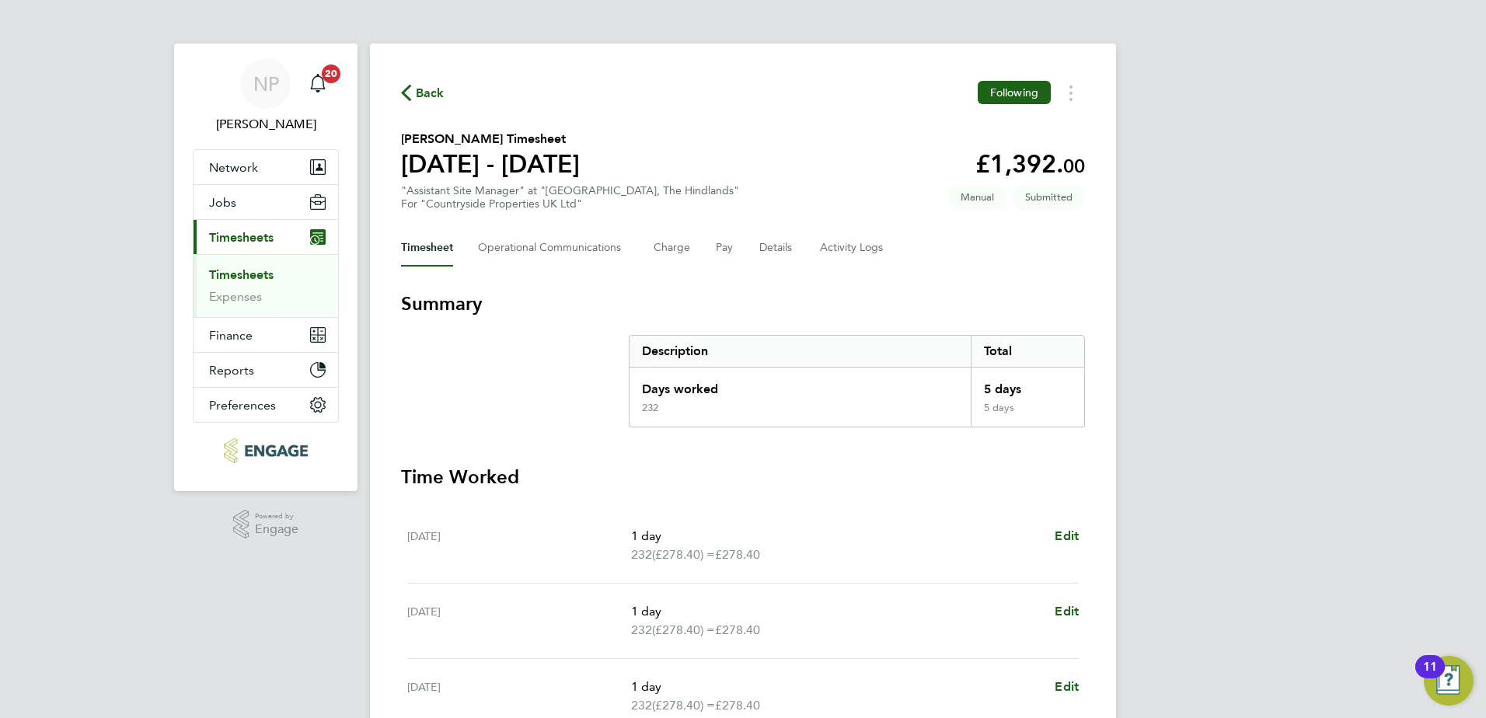
click at [426, 100] on span "Back" at bounding box center [430, 93] width 29 height 19
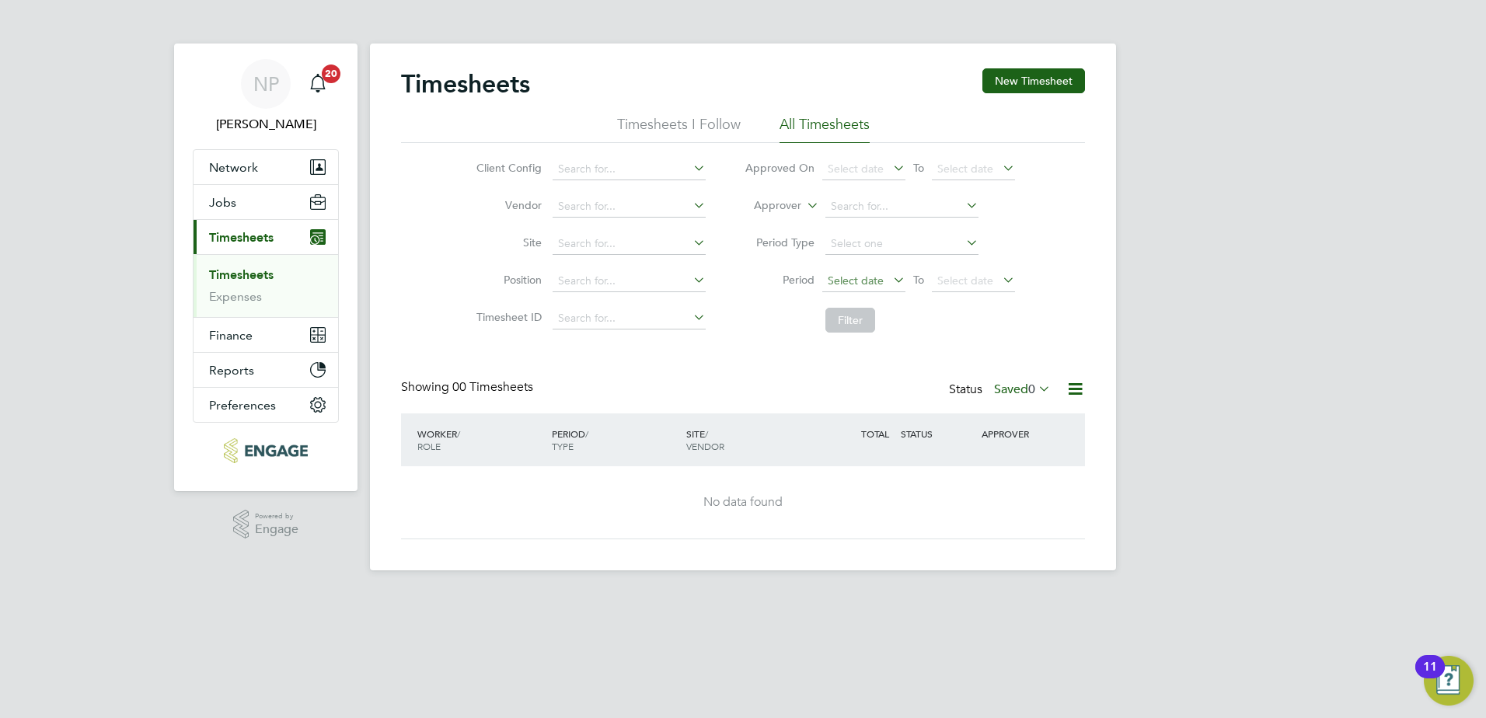
click at [848, 279] on span "Select date" at bounding box center [856, 281] width 56 height 14
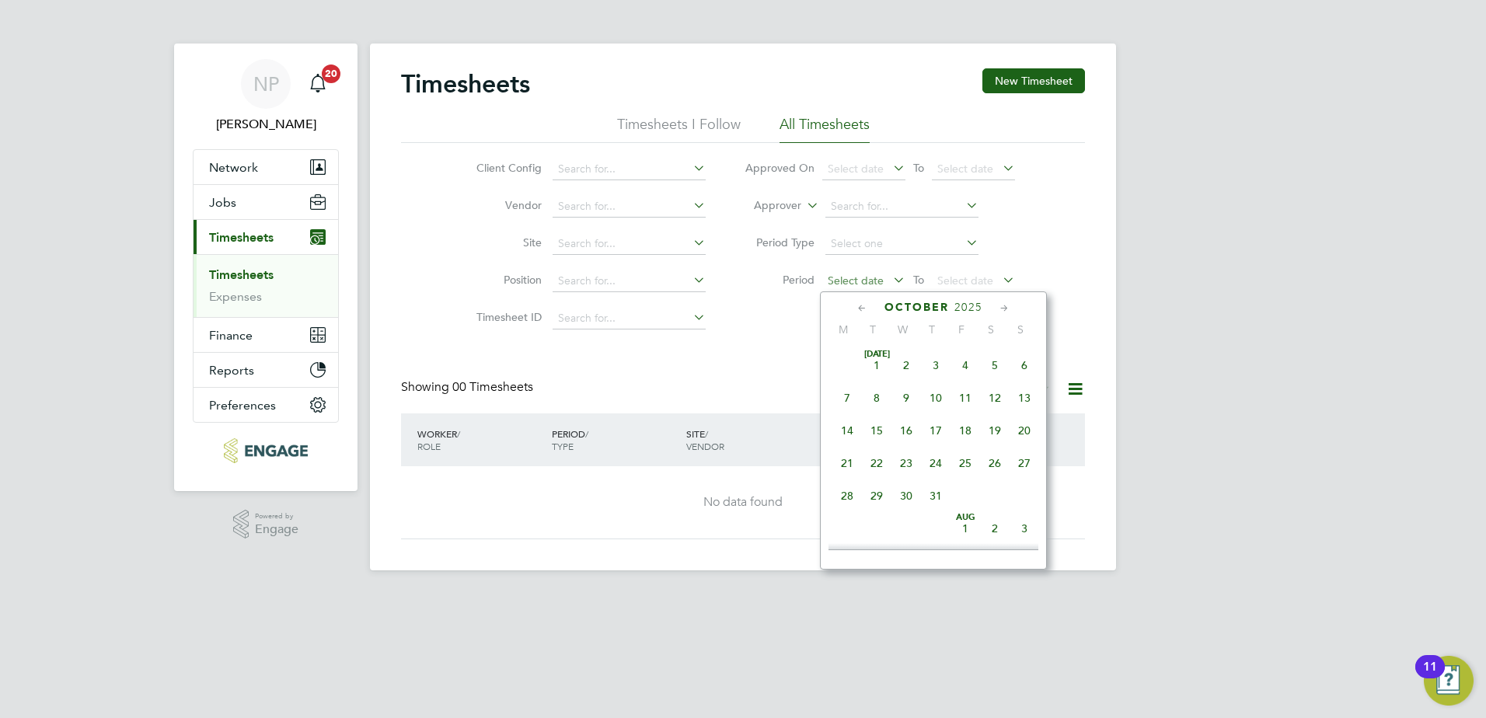
scroll to position [438, 0]
click at [849, 399] on span "29" at bounding box center [847, 386] width 30 height 30
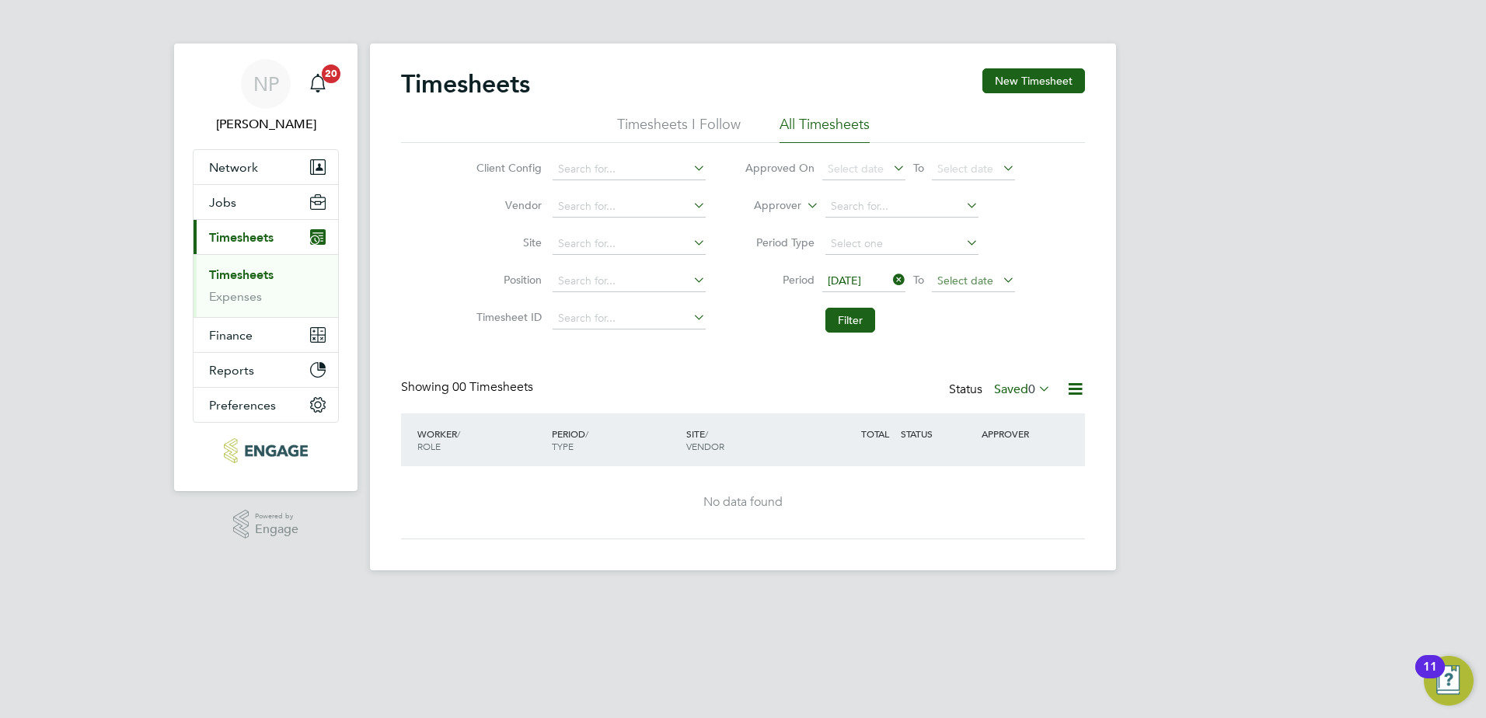
click at [955, 279] on span "Select date" at bounding box center [965, 281] width 56 height 14
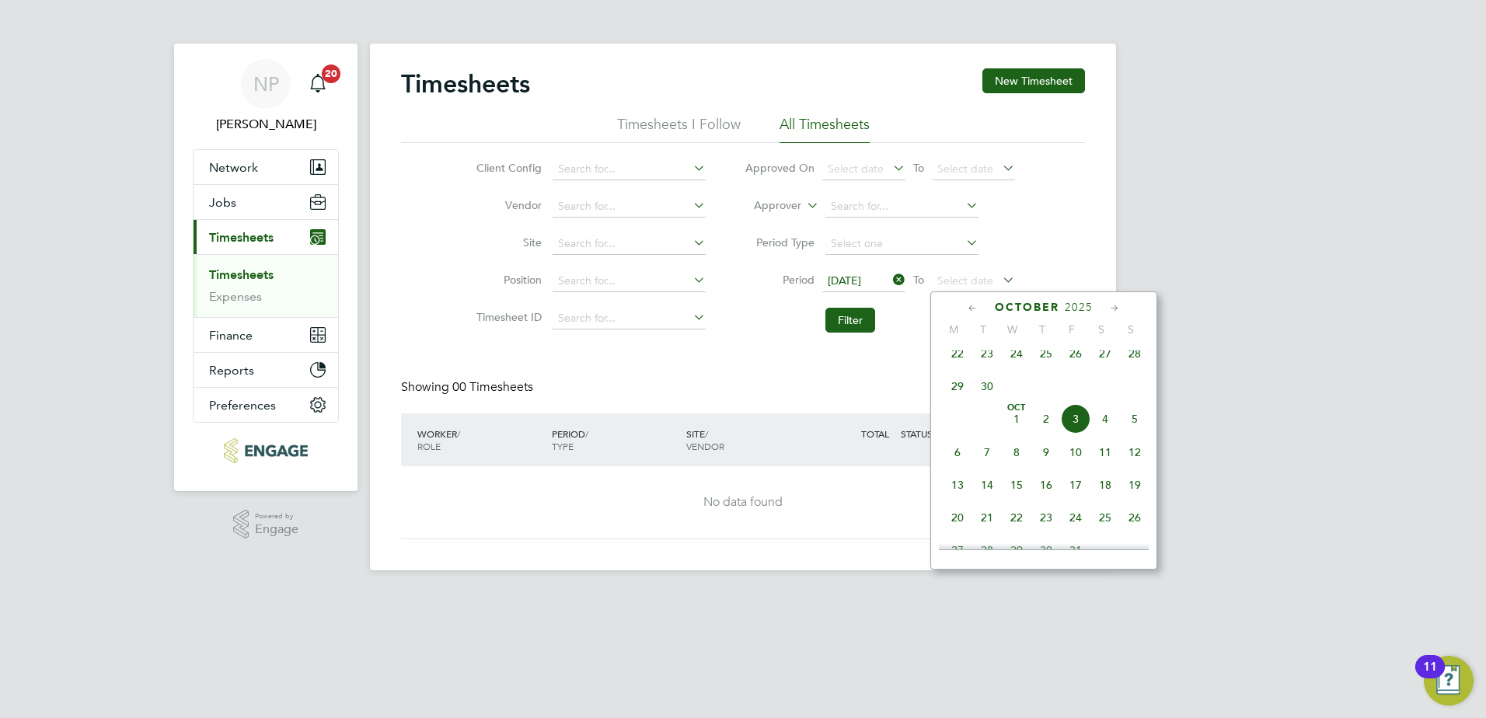
click at [1076, 432] on span "3" at bounding box center [1076, 419] width 30 height 30
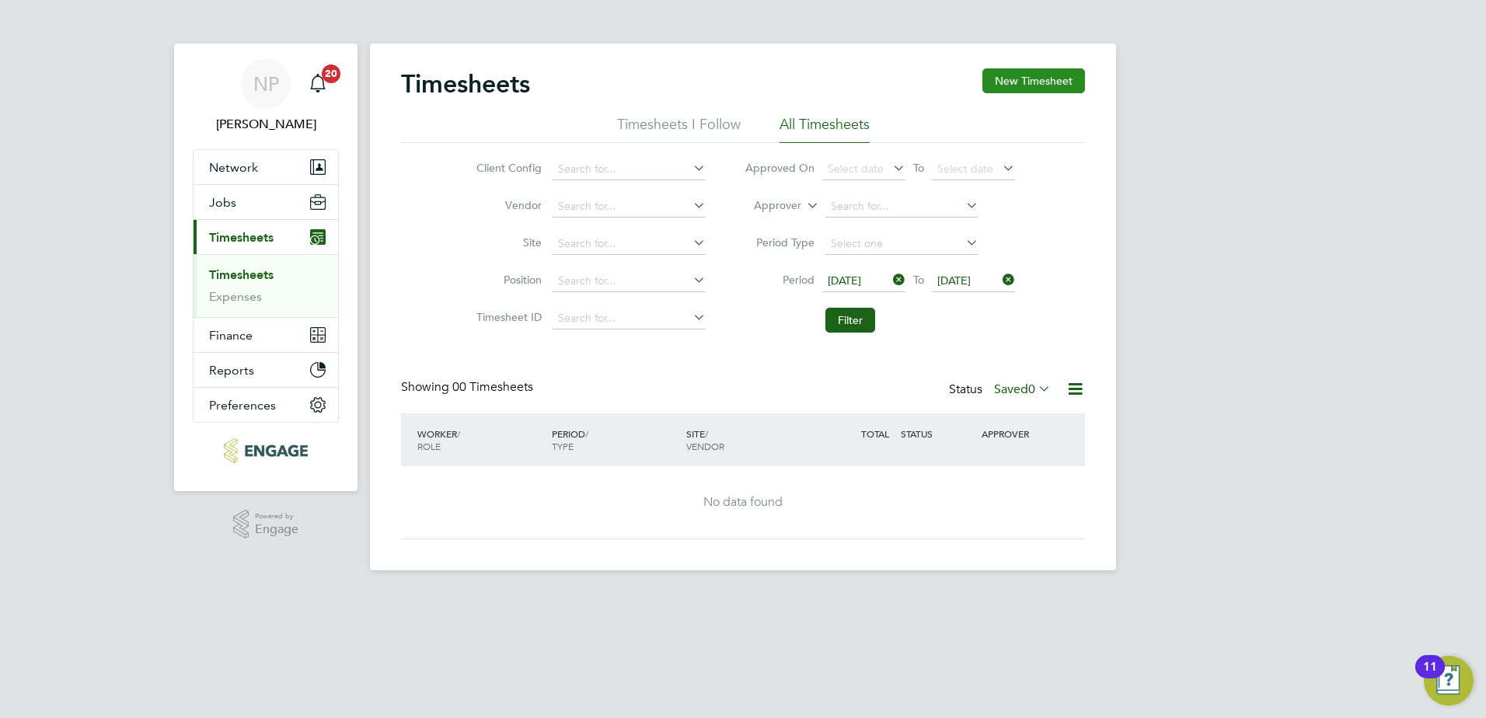
click at [1058, 86] on button "New Timesheet" at bounding box center [1033, 80] width 103 height 25
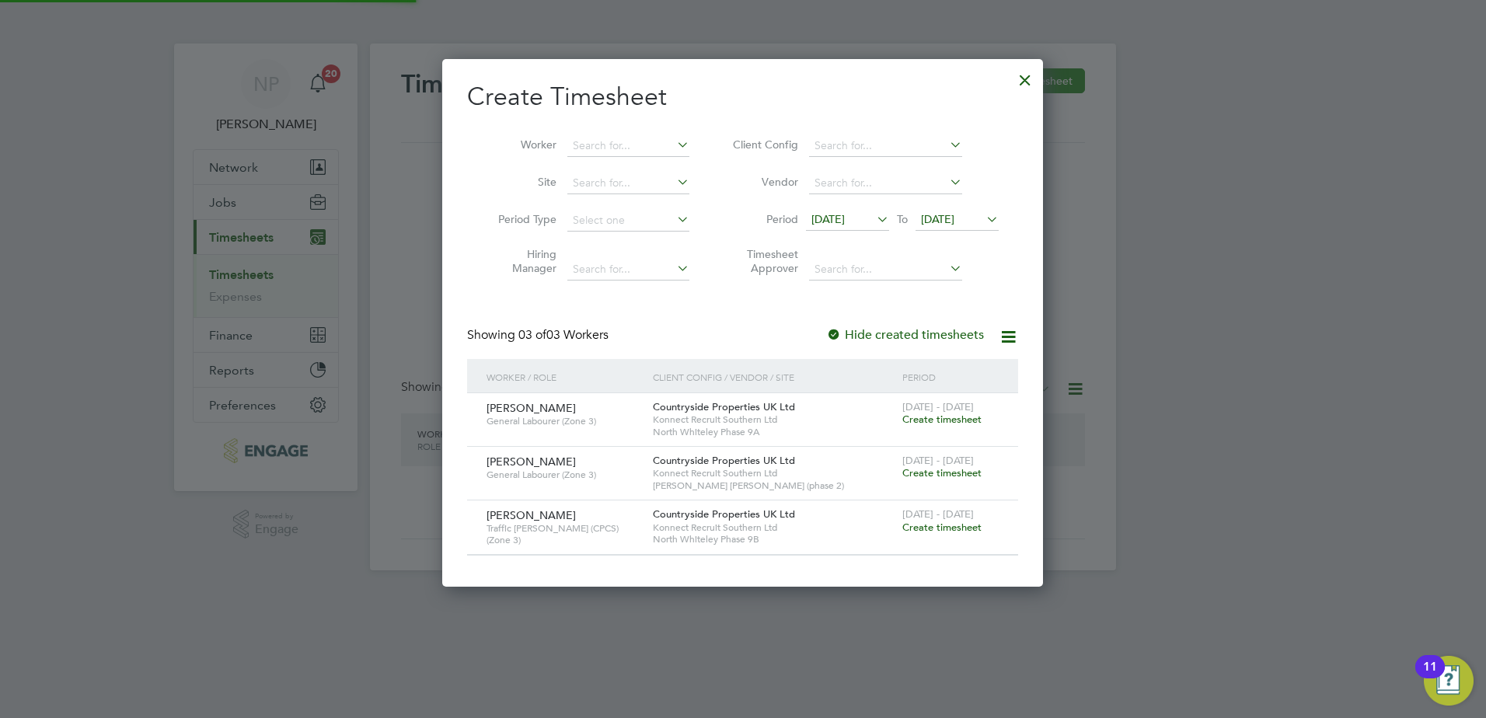
scroll to position [526, 602]
click at [835, 222] on span "19 Sep 2025" at bounding box center [827, 219] width 33 height 14
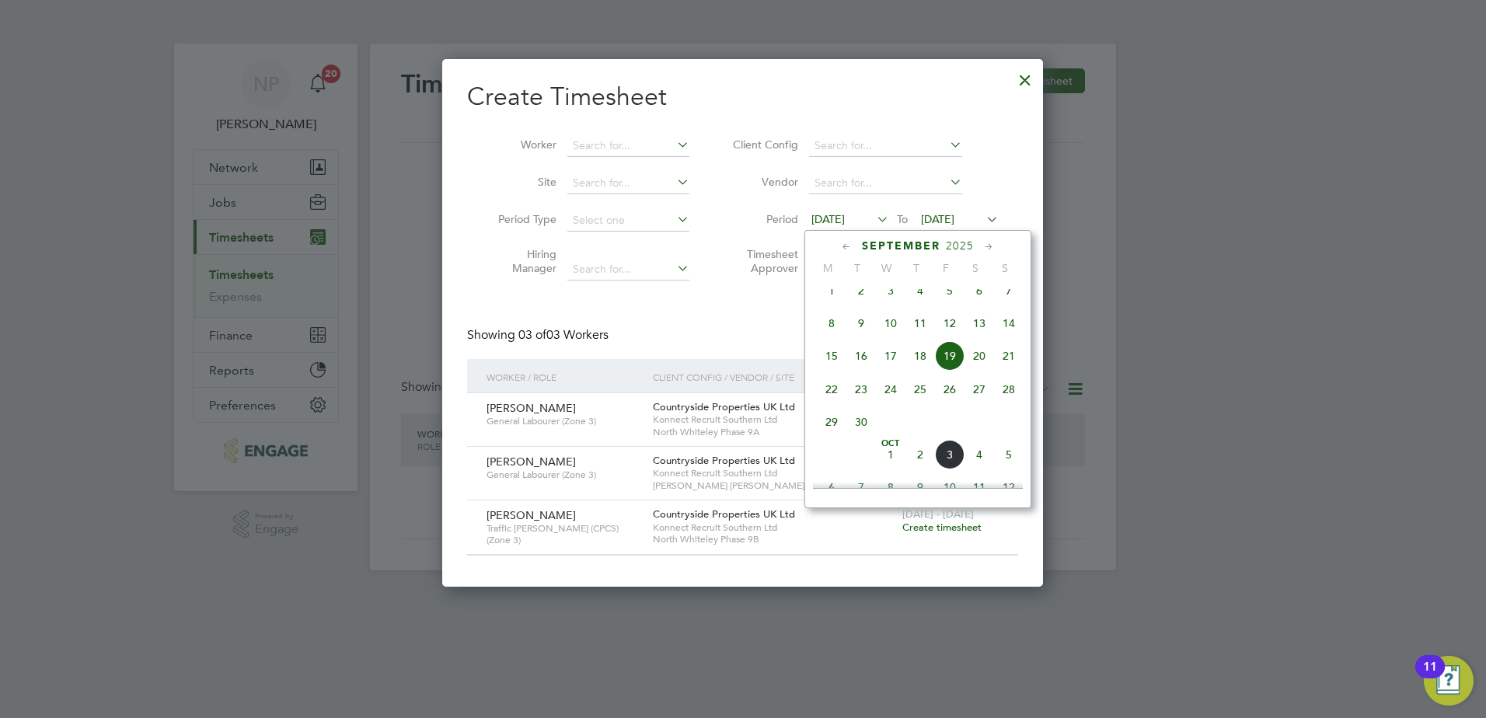
click at [831, 437] on span "29" at bounding box center [832, 422] width 30 height 30
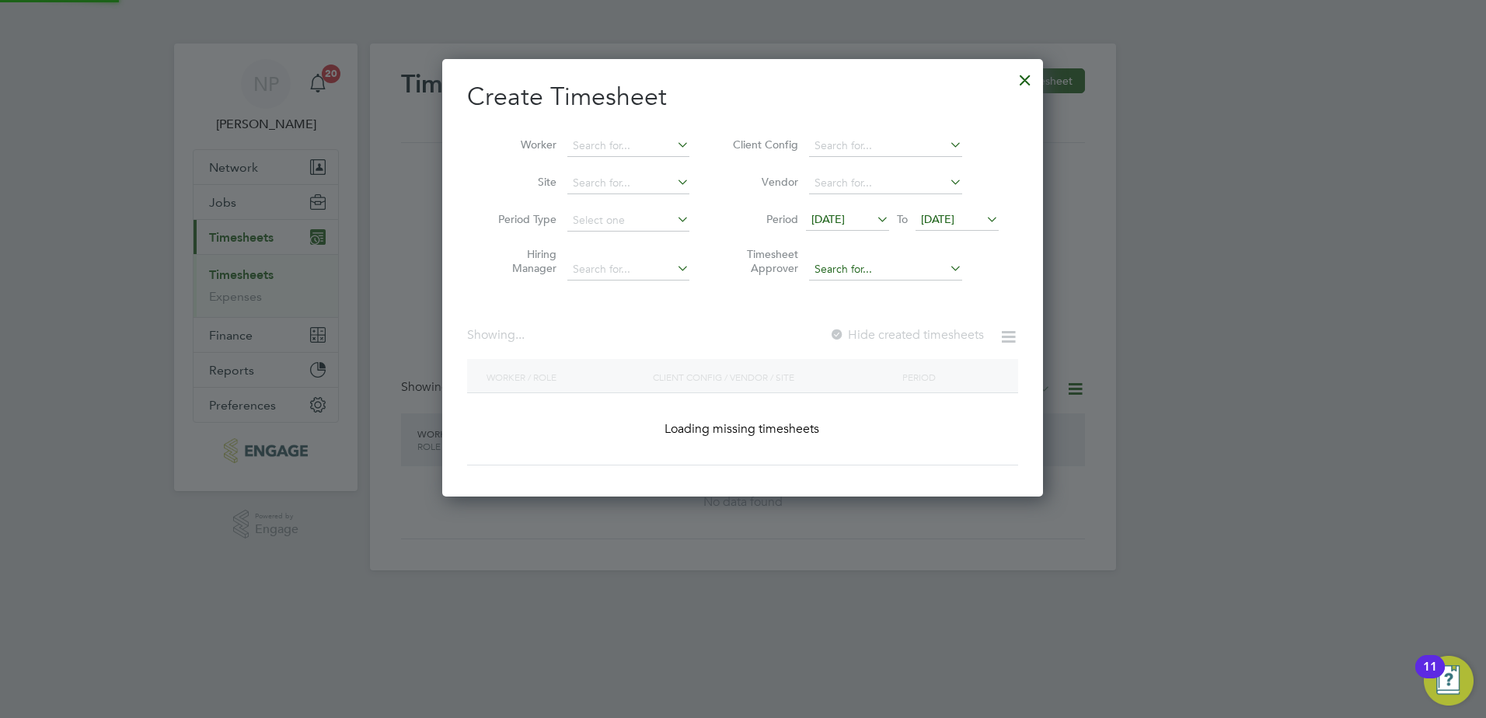
scroll to position [1010, 602]
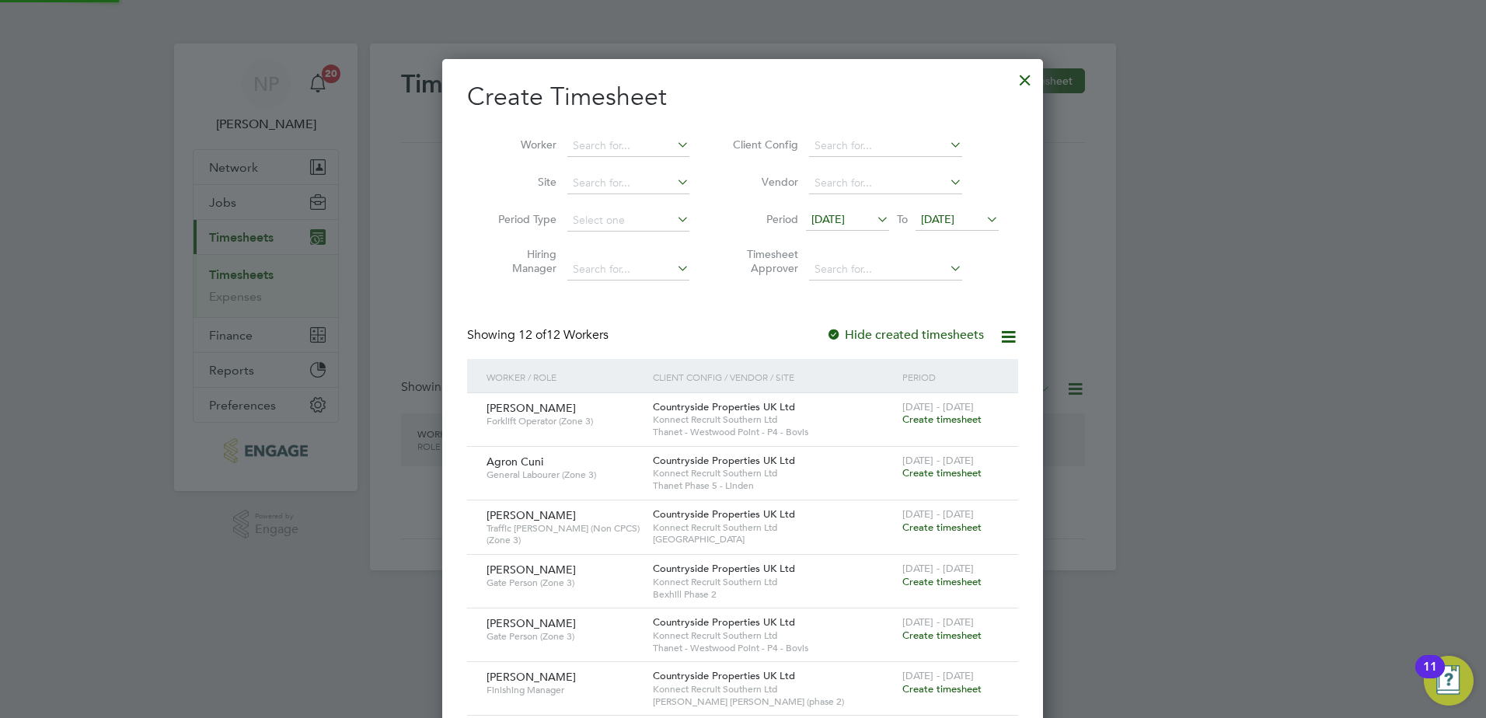
click at [954, 219] on span "29 Sep 2025" at bounding box center [937, 219] width 33 height 14
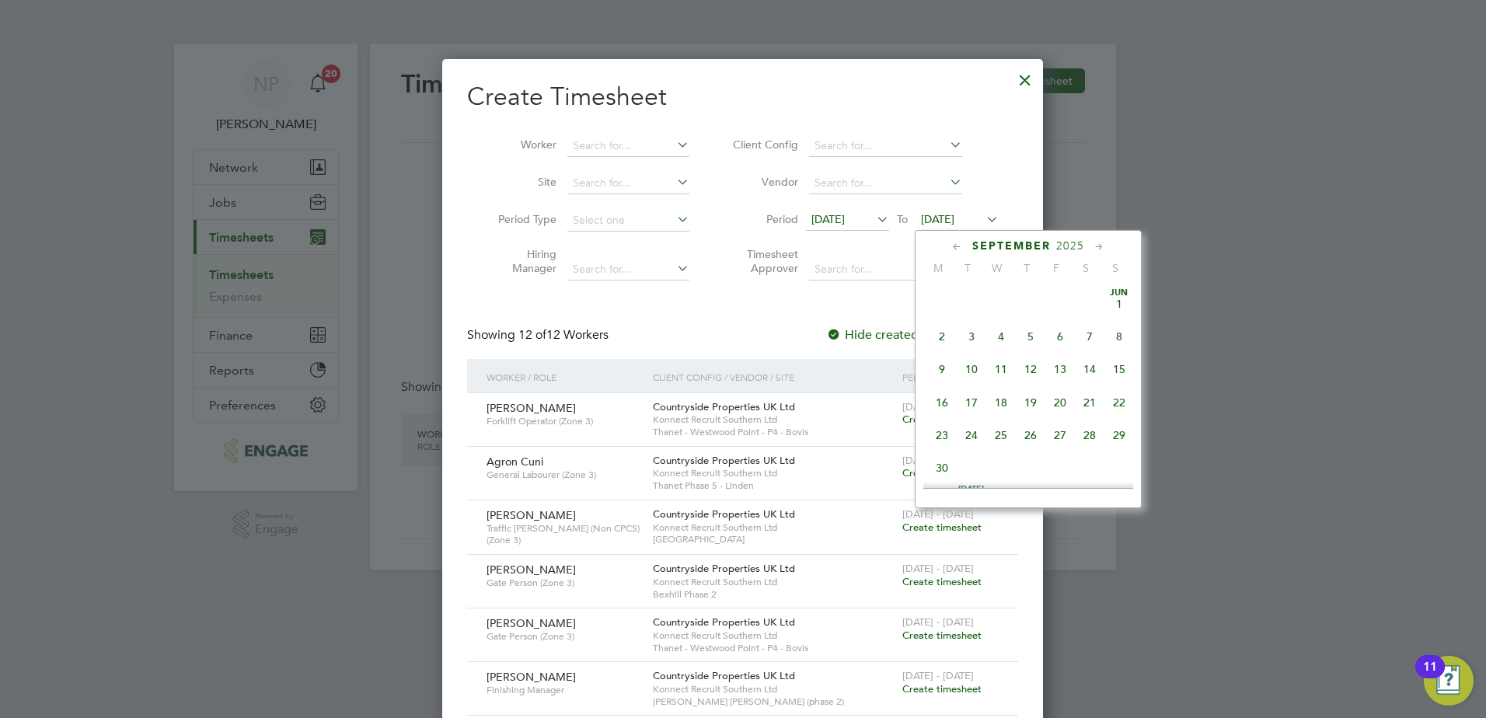
scroll to position [605, 0]
click at [1083, 402] on span "4" at bounding box center [1090, 387] width 30 height 30
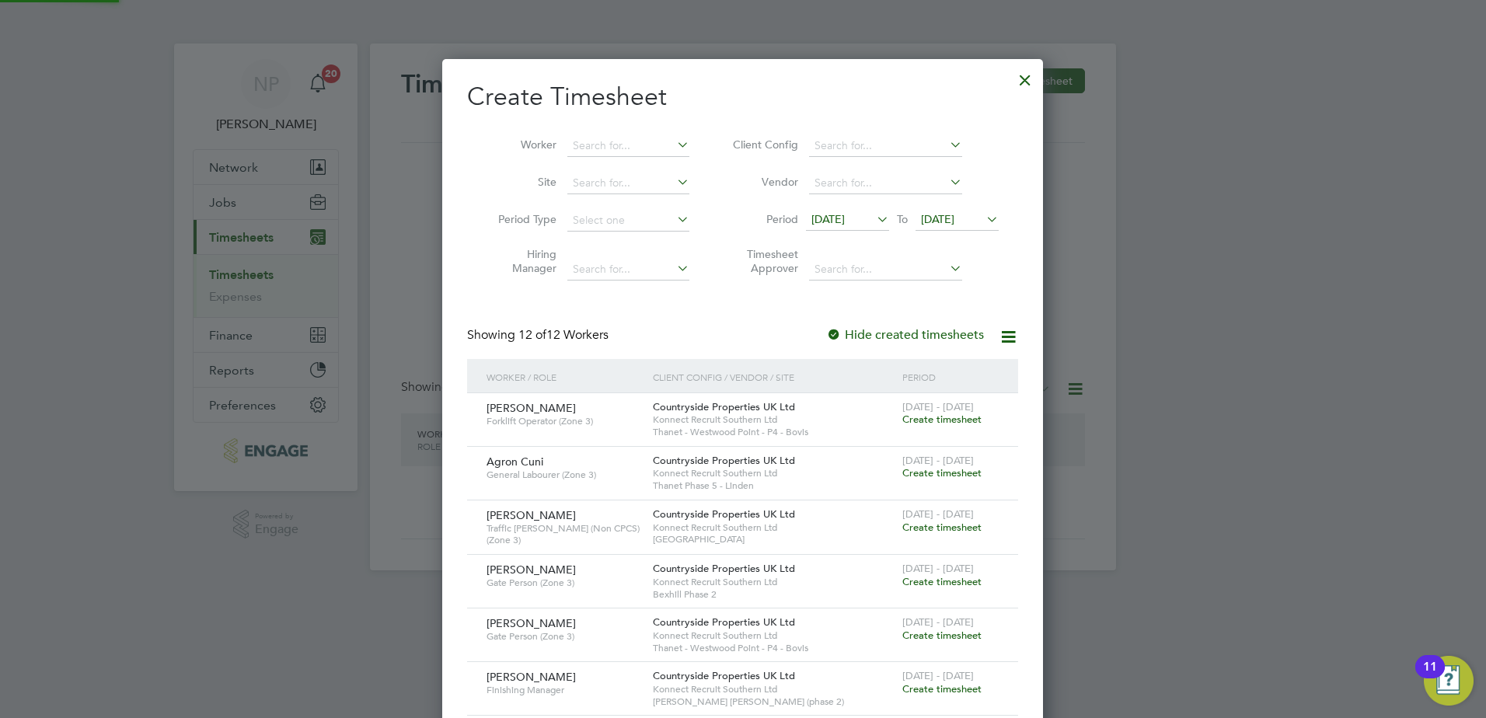
scroll to position [1010, 602]
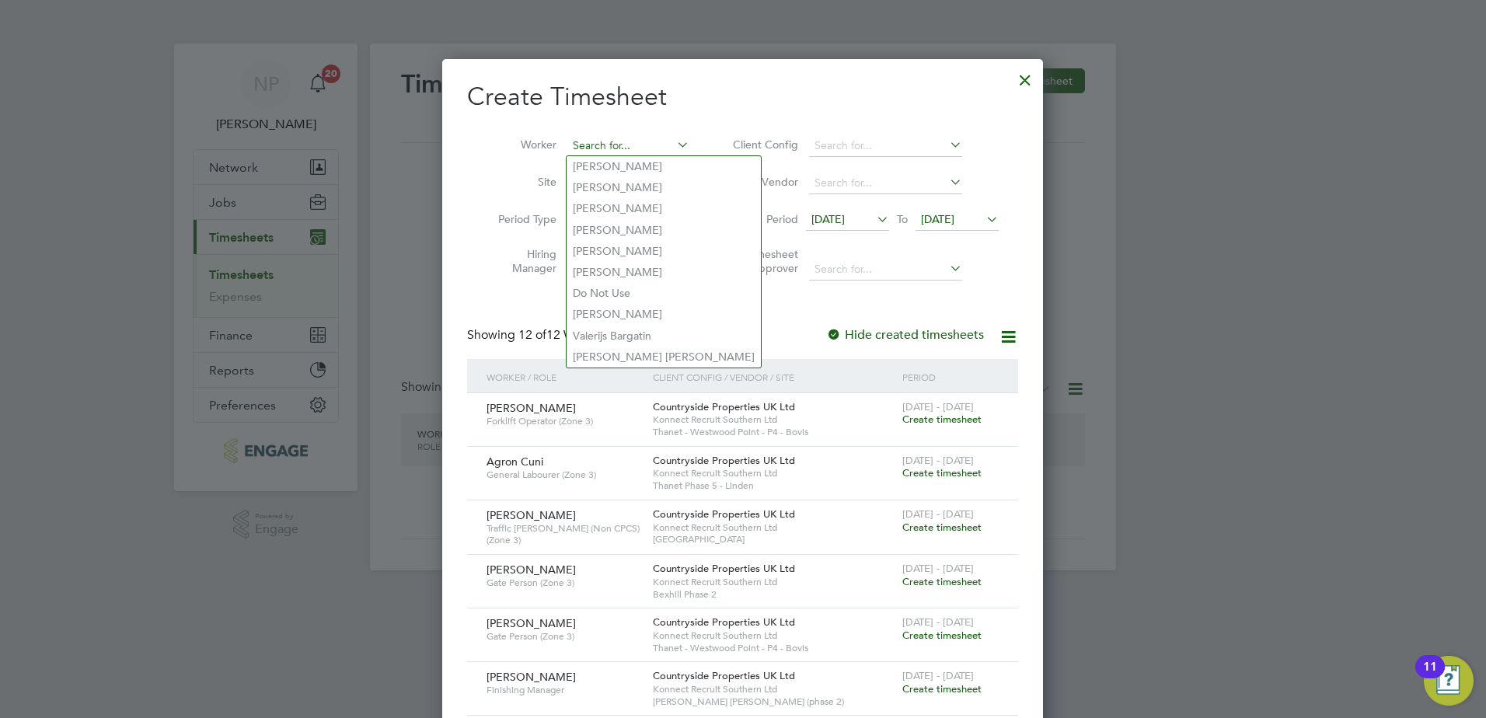
click at [598, 141] on input at bounding box center [628, 146] width 122 height 22
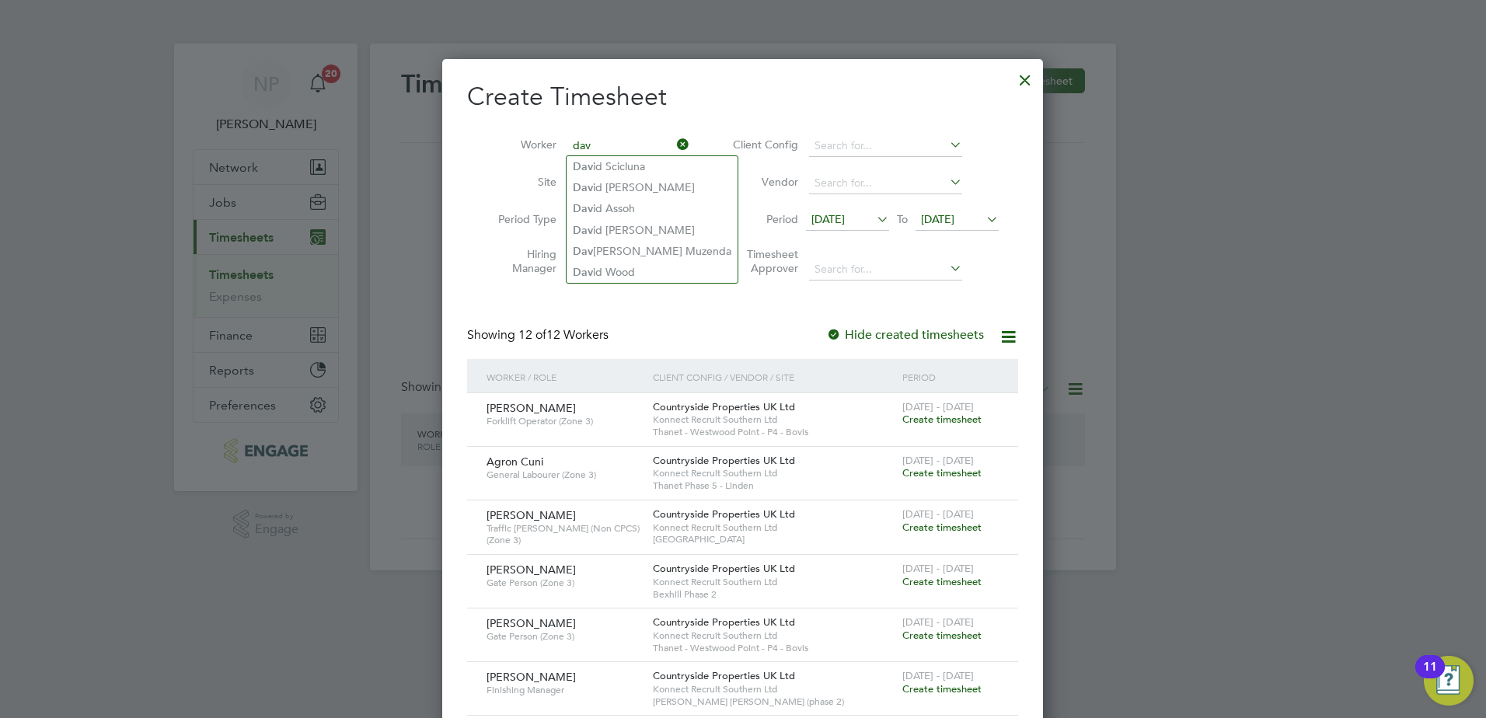
click at [582, 153] on input "dav" at bounding box center [628, 146] width 122 height 22
click at [588, 167] on b "Dav" at bounding box center [583, 166] width 20 height 13
type input "David Scicluna"
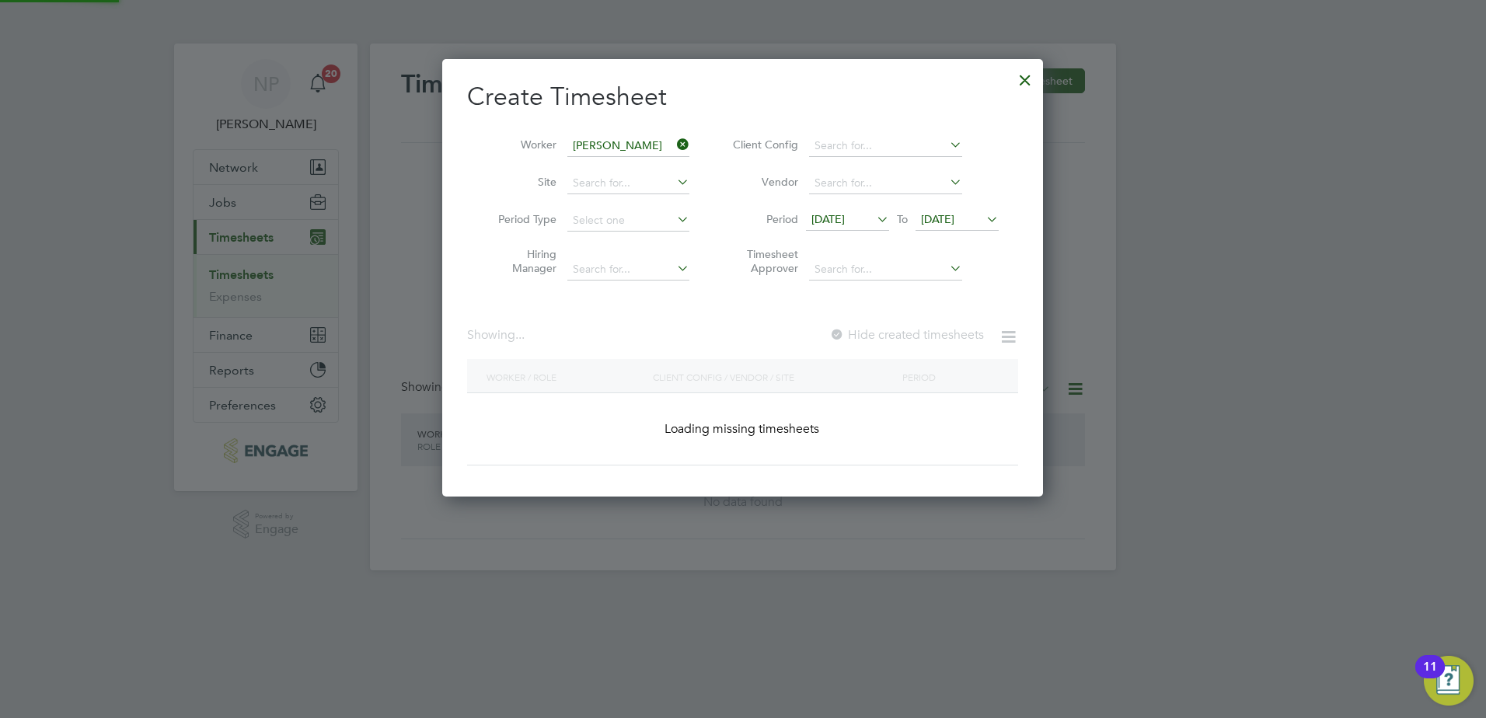
scroll to position [419, 602]
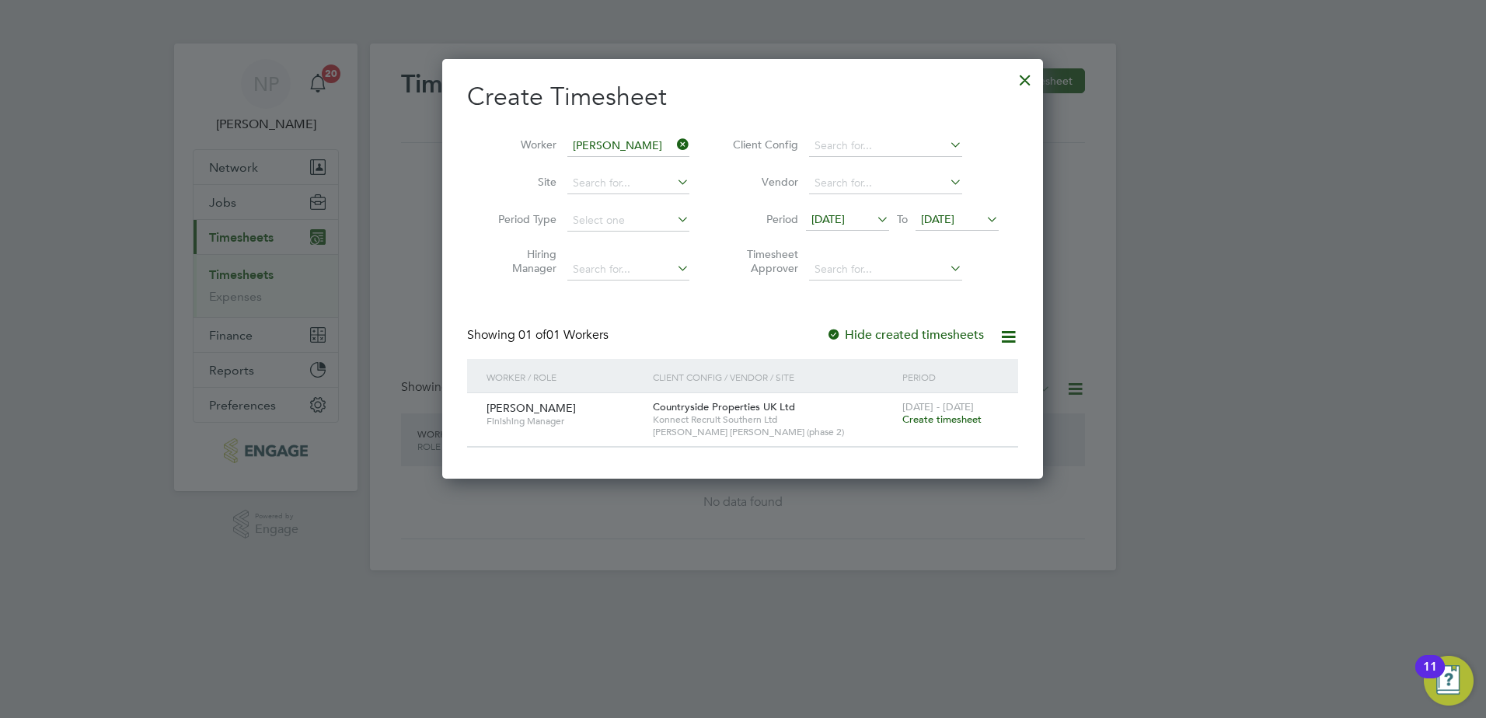
click at [927, 419] on span "Create timesheet" at bounding box center [941, 419] width 79 height 13
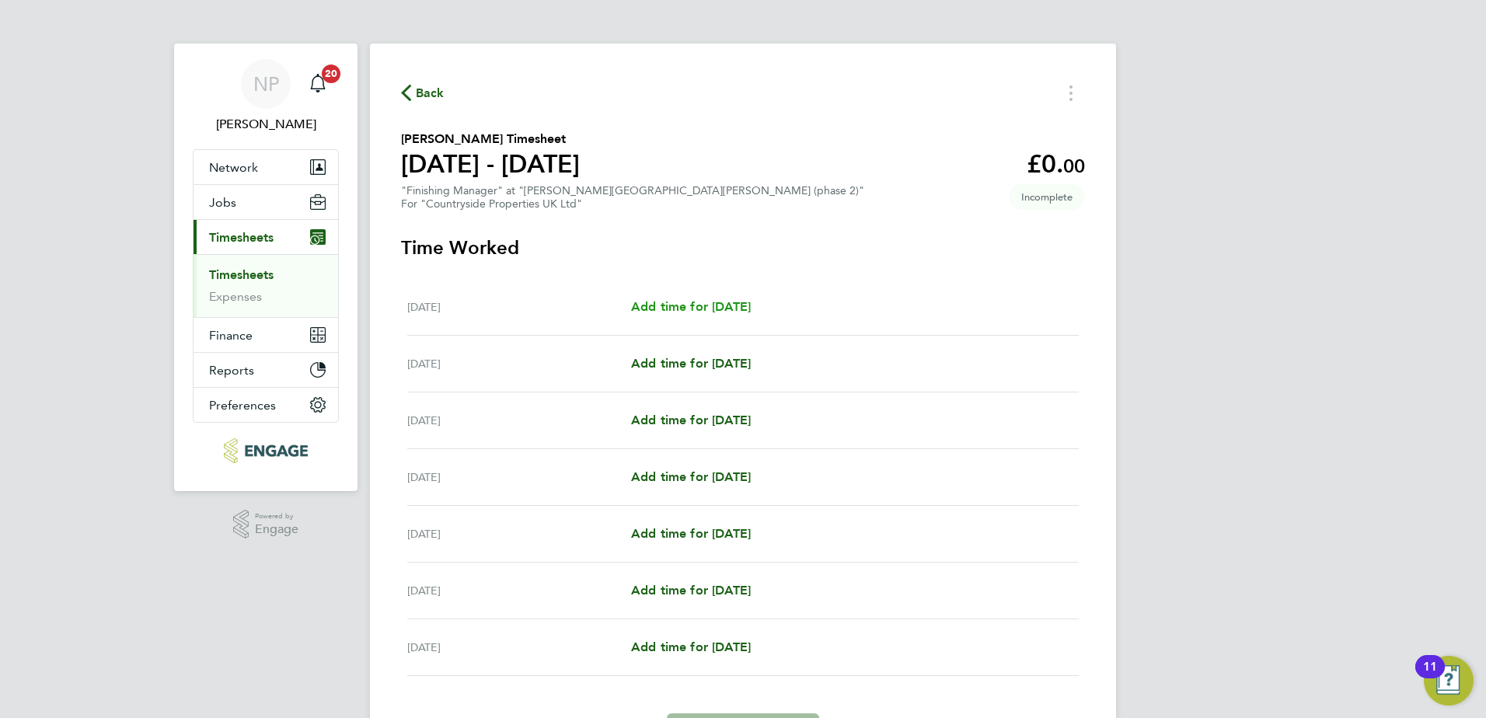
click at [720, 308] on span "Add time for Mon 29 Sep" at bounding box center [691, 306] width 120 height 15
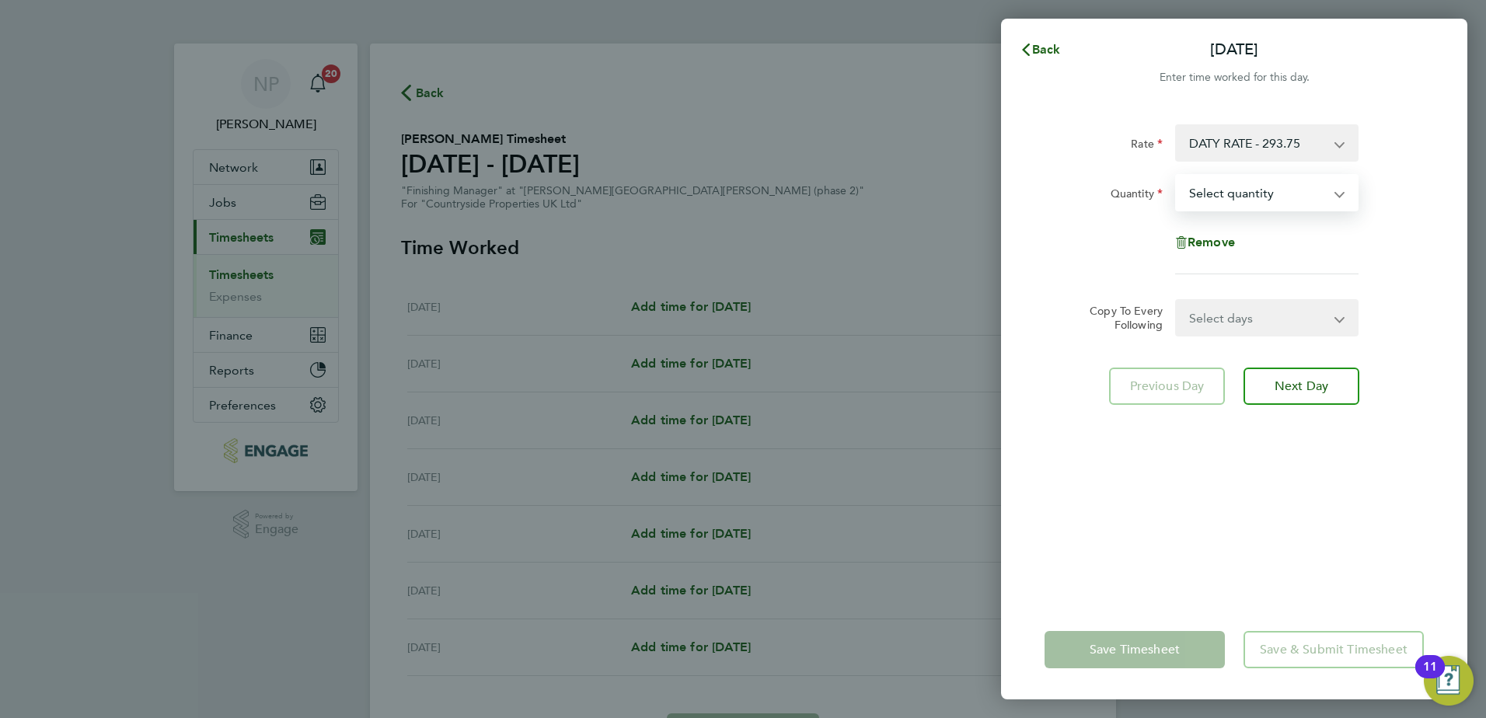
click at [1228, 185] on select "Select quantity 0.5 1" at bounding box center [1258, 193] width 162 height 34
select select "1"
click at [1177, 176] on select "Select quantity 0.5 1" at bounding box center [1258, 193] width 162 height 34
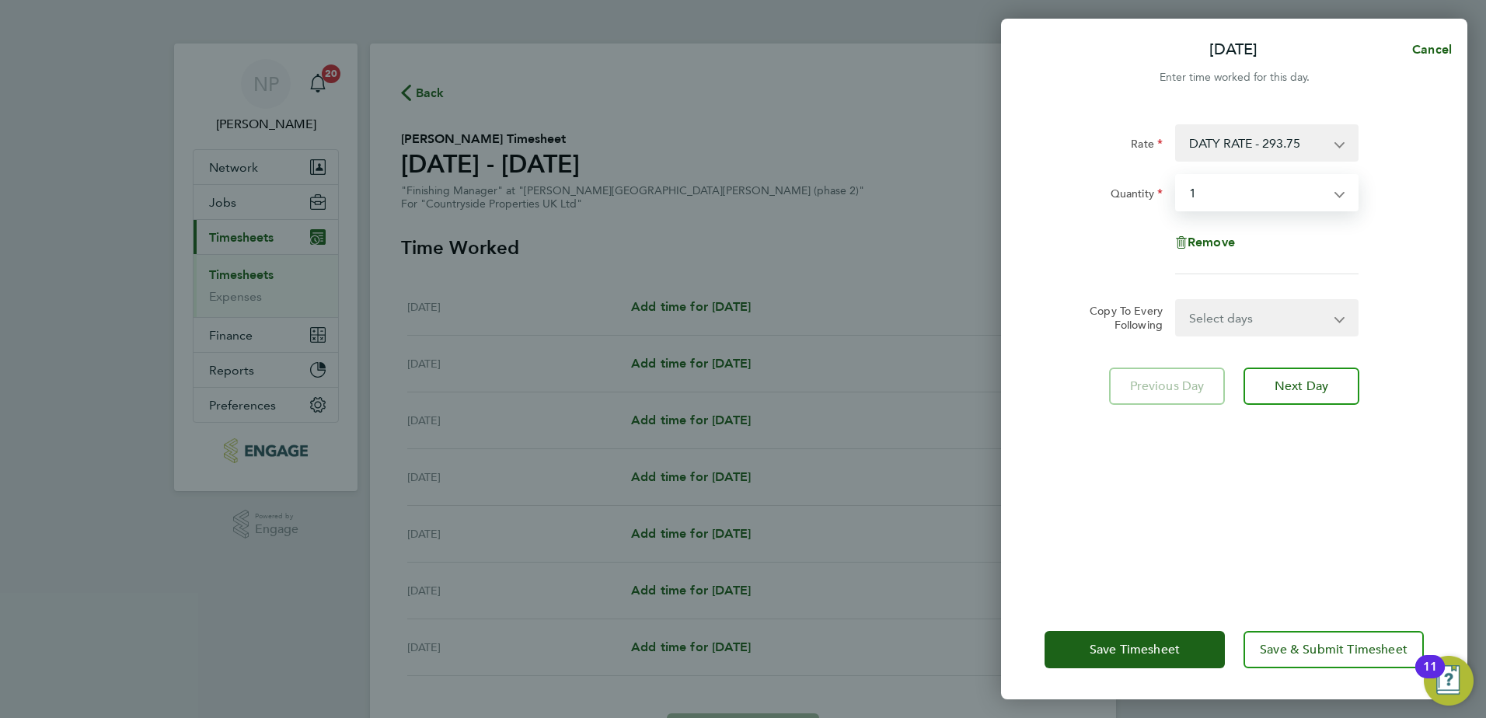
click at [1177, 176] on select "Select quantity 0.5 1" at bounding box center [1258, 193] width 162 height 34
click at [1278, 387] on span "Next Day" at bounding box center [1302, 386] width 54 height 16
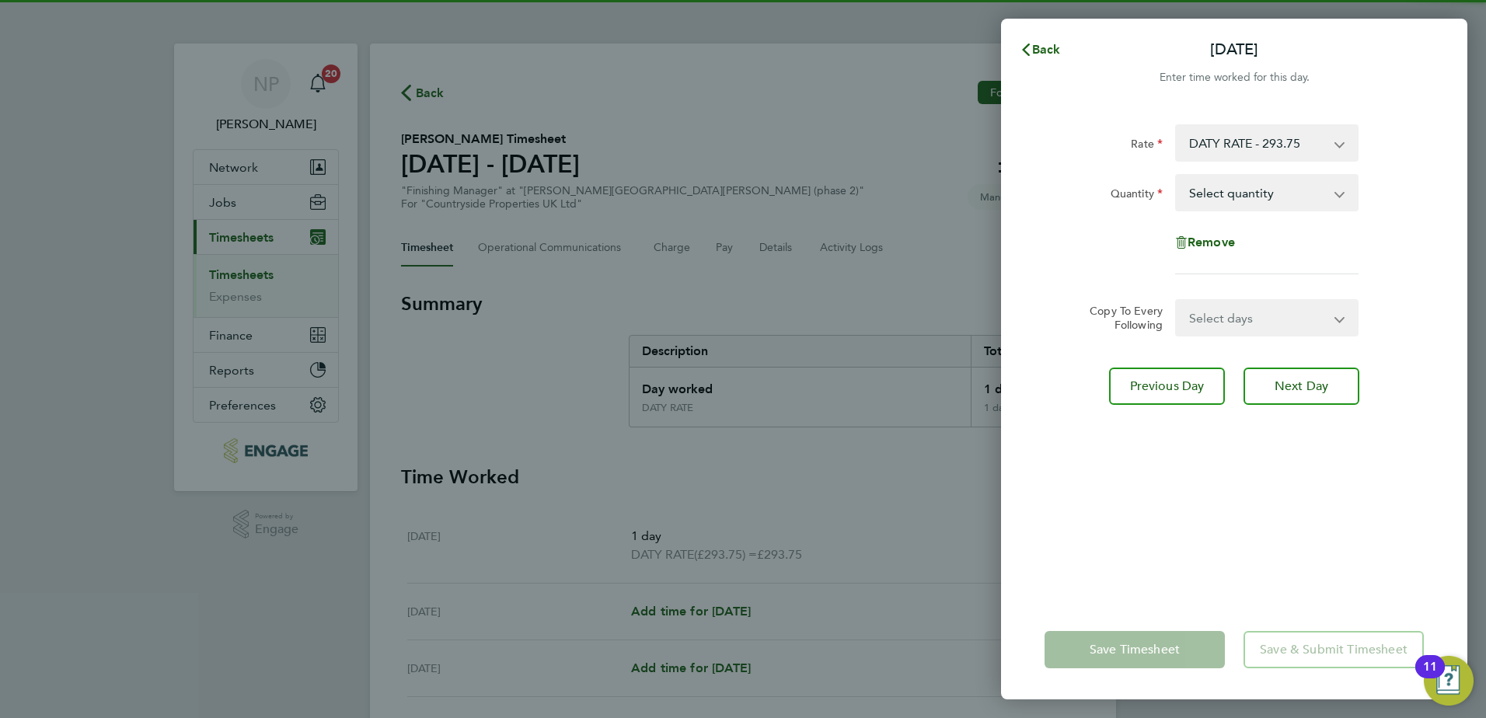
click at [1199, 195] on select "Select quantity 0.5 1" at bounding box center [1258, 193] width 162 height 34
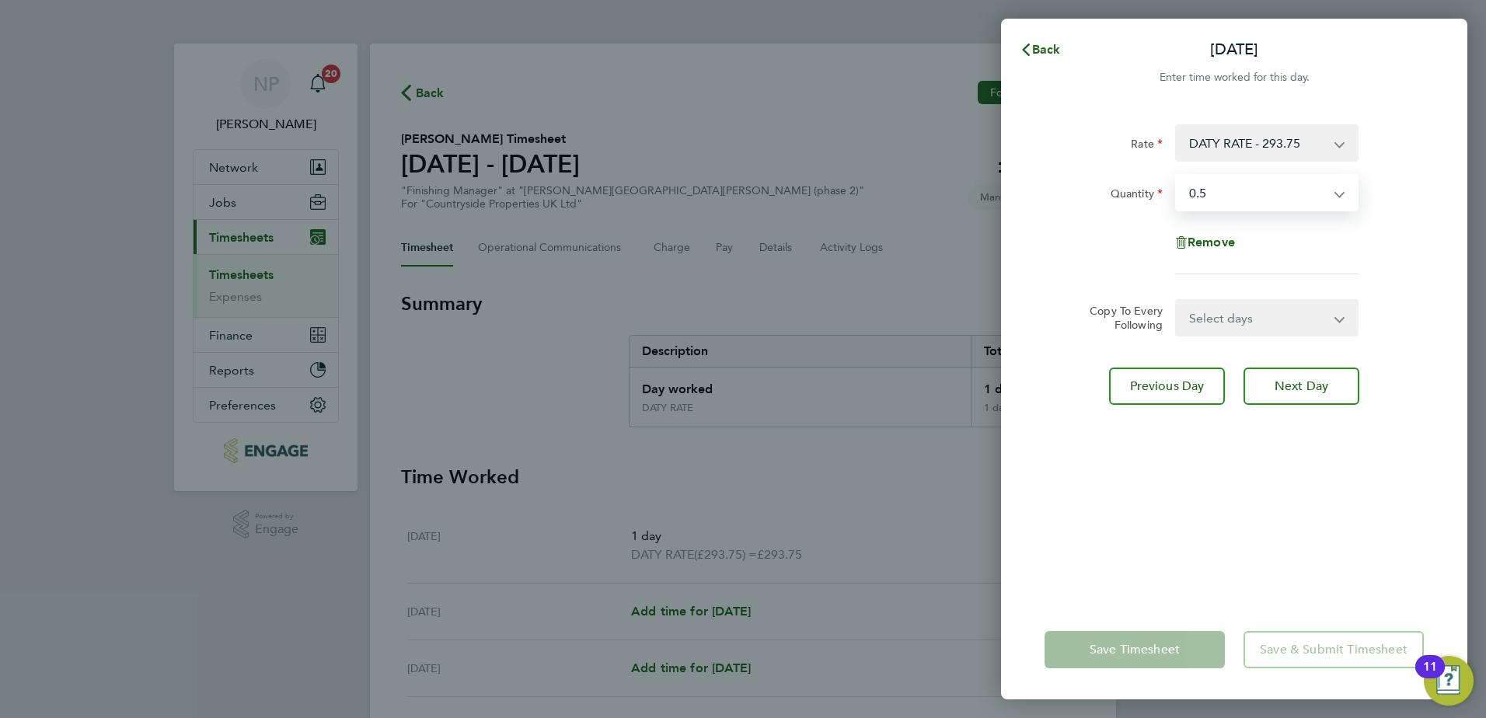
click at [1177, 176] on select "Select quantity 0.5 1" at bounding box center [1258, 193] width 162 height 34
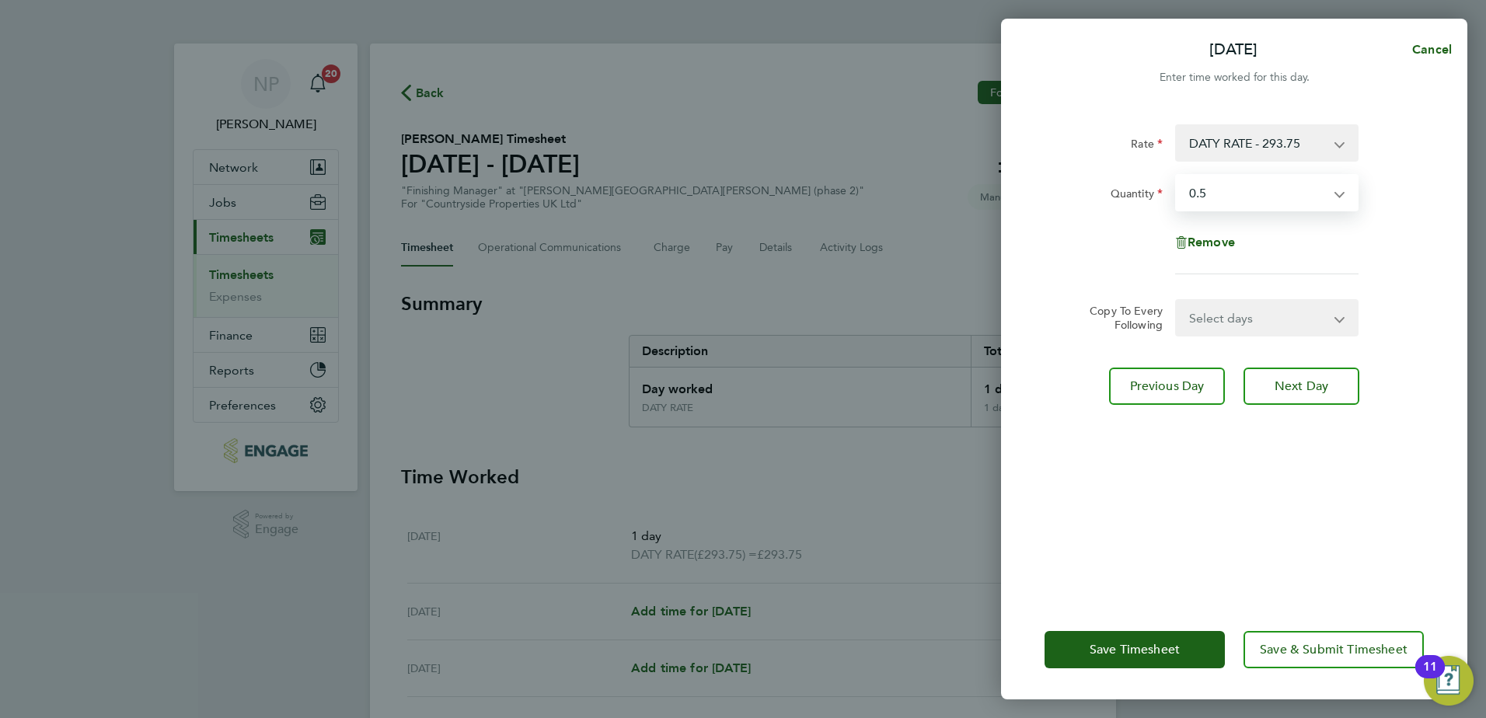
click at [1170, 194] on div "Select quantity 0.5 1" at bounding box center [1267, 192] width 196 height 37
click at [1193, 192] on select "Select quantity 0.5 1" at bounding box center [1258, 193] width 162 height 34
select select "1"
click at [1177, 176] on select "Select quantity 0.5 1" at bounding box center [1258, 193] width 162 height 34
click at [1299, 394] on button "Next Day" at bounding box center [1301, 386] width 116 height 37
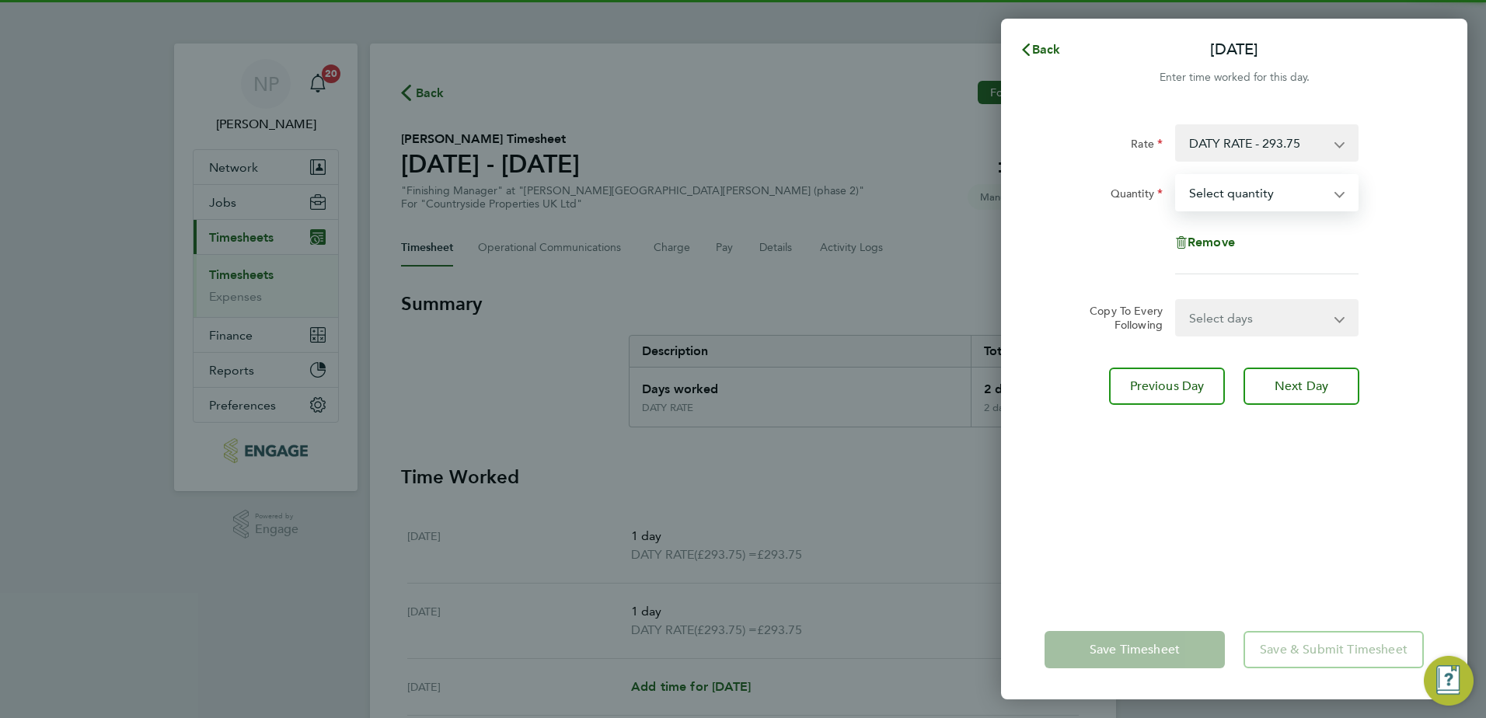
click at [1221, 197] on select "Select quantity 0.5 1" at bounding box center [1258, 193] width 162 height 34
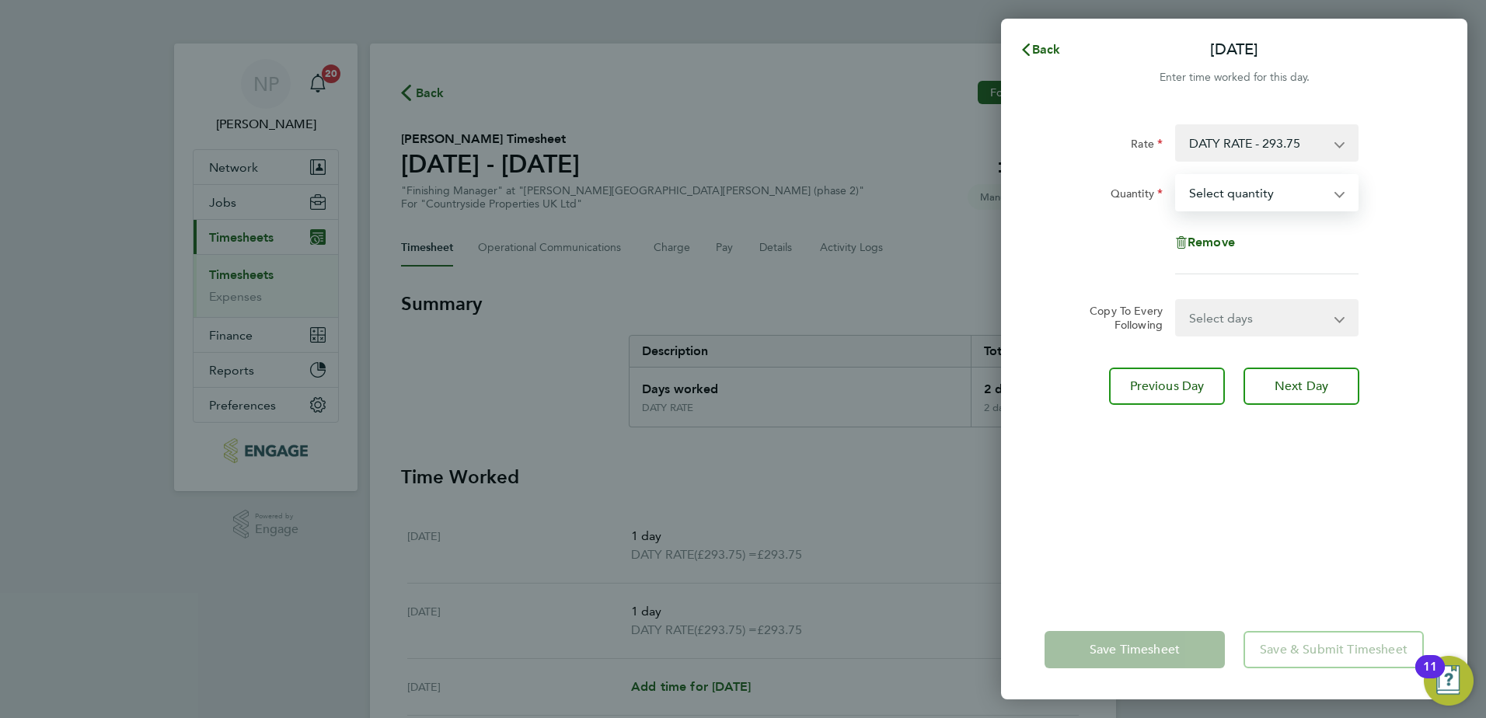
select select "1"
click at [1177, 176] on select "Select quantity 0.5 1" at bounding box center [1258, 193] width 162 height 34
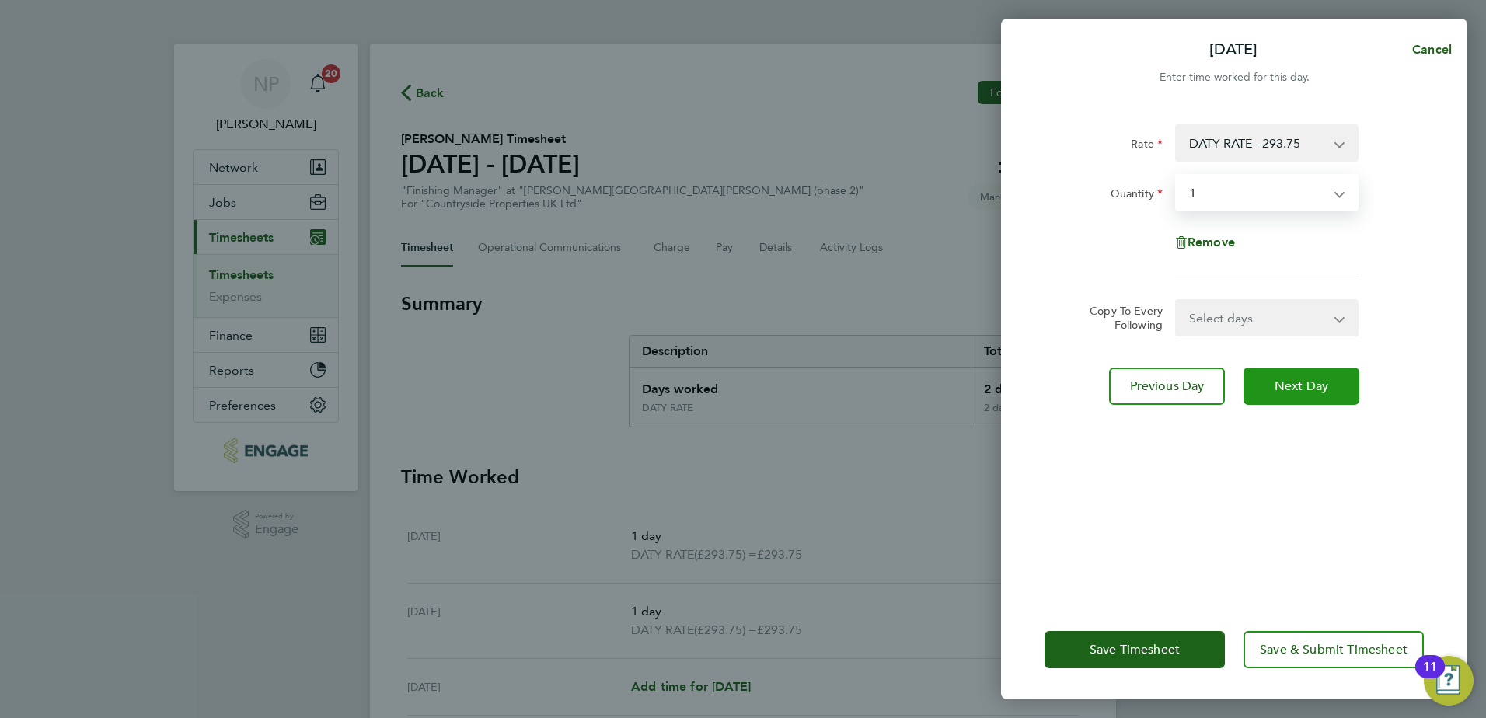
click at [1295, 392] on span "Next Day" at bounding box center [1302, 386] width 54 height 16
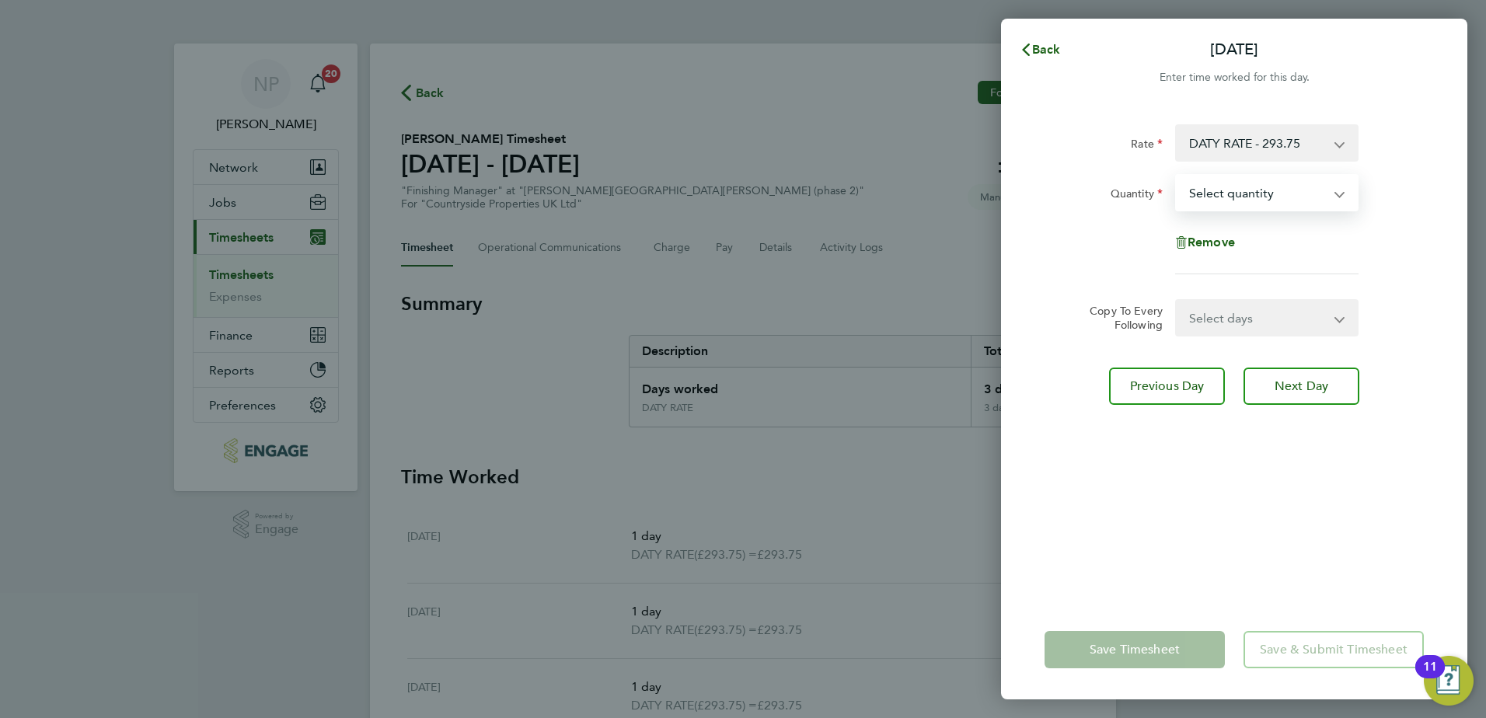
select select "1"
click at [1177, 176] on select "Select quantity 0.5 1" at bounding box center [1258, 193] width 162 height 34
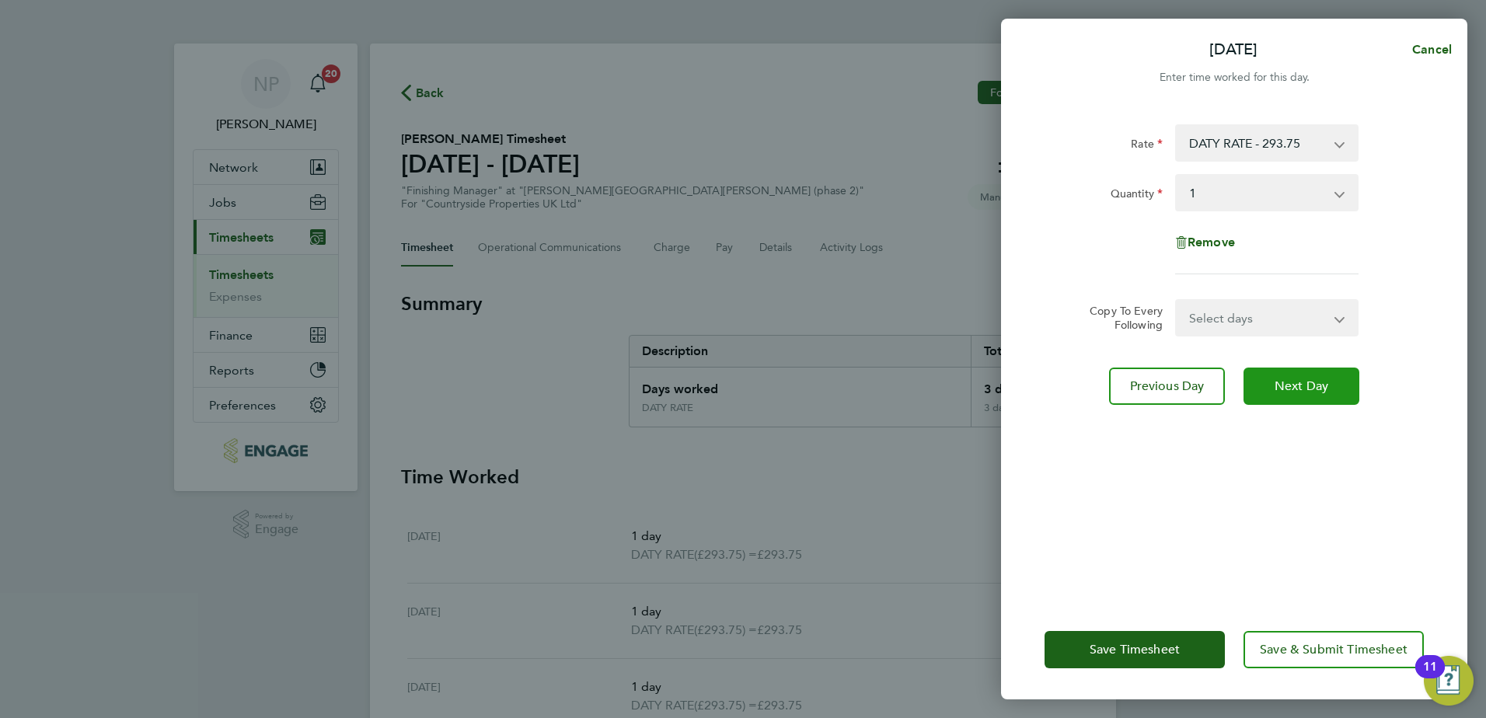
drag, startPoint x: 1292, startPoint y: 387, endPoint x: 1199, endPoint y: 204, distance: 205.1
click at [1292, 389] on span "Next Day" at bounding box center [1302, 386] width 54 height 16
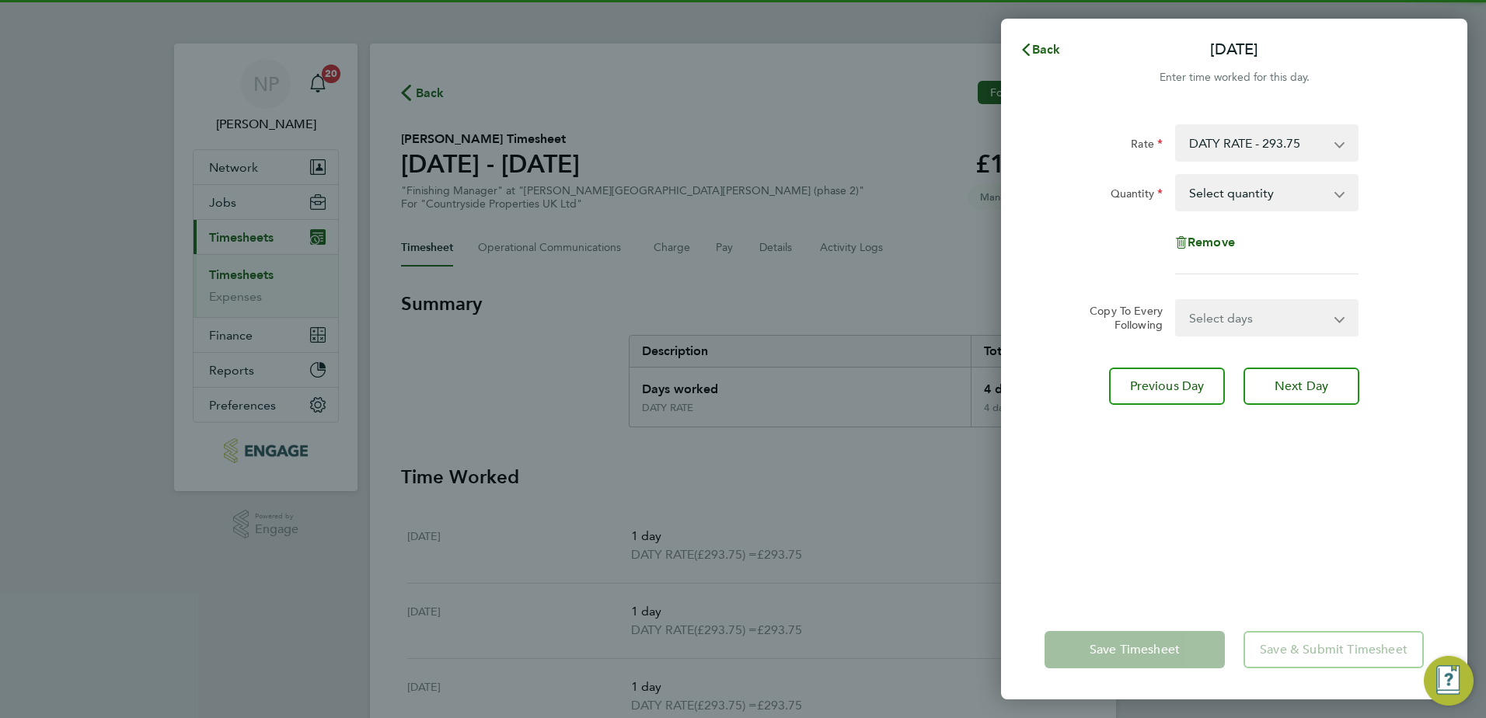
click at [1200, 204] on select "Select quantity 0.5 1" at bounding box center [1258, 193] width 162 height 34
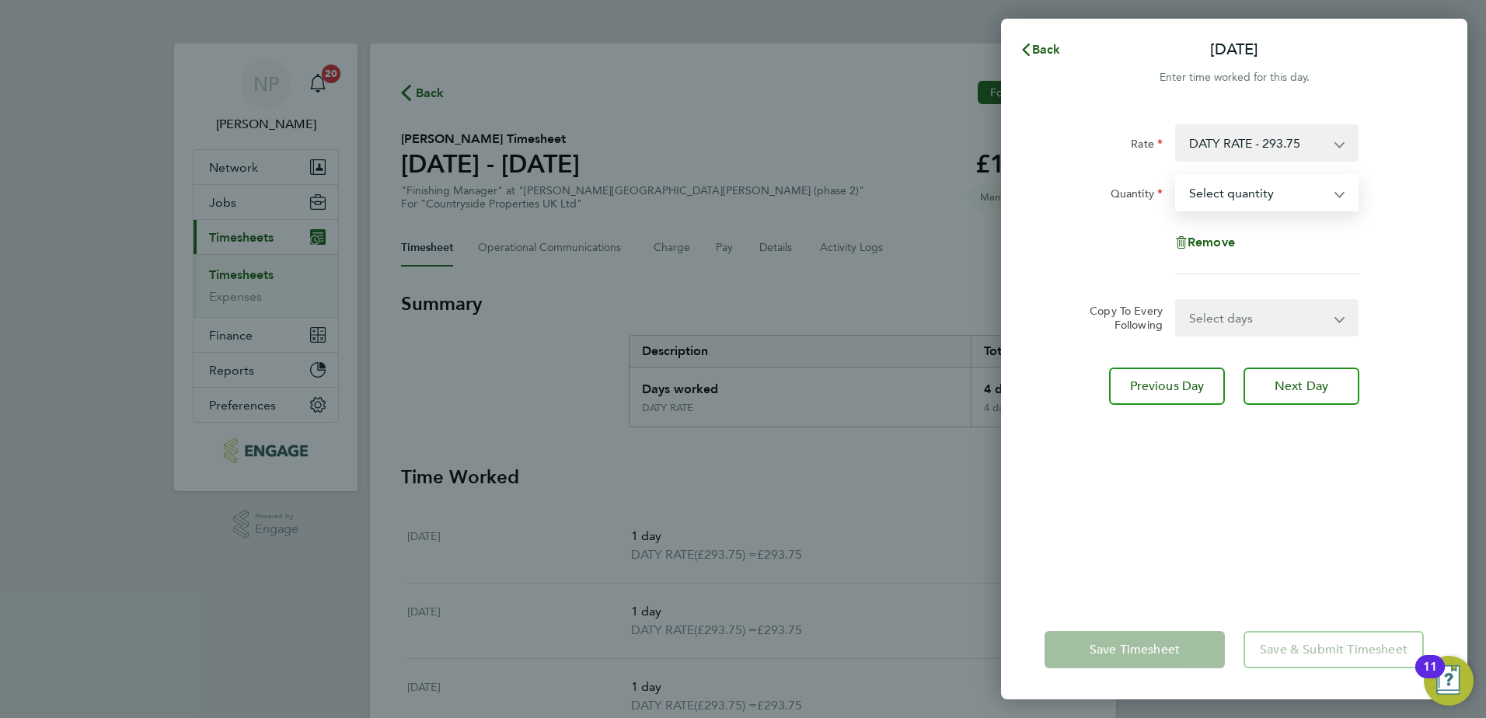
select select "1"
click at [1177, 176] on select "Select quantity 0.5 1" at bounding box center [1258, 193] width 162 height 34
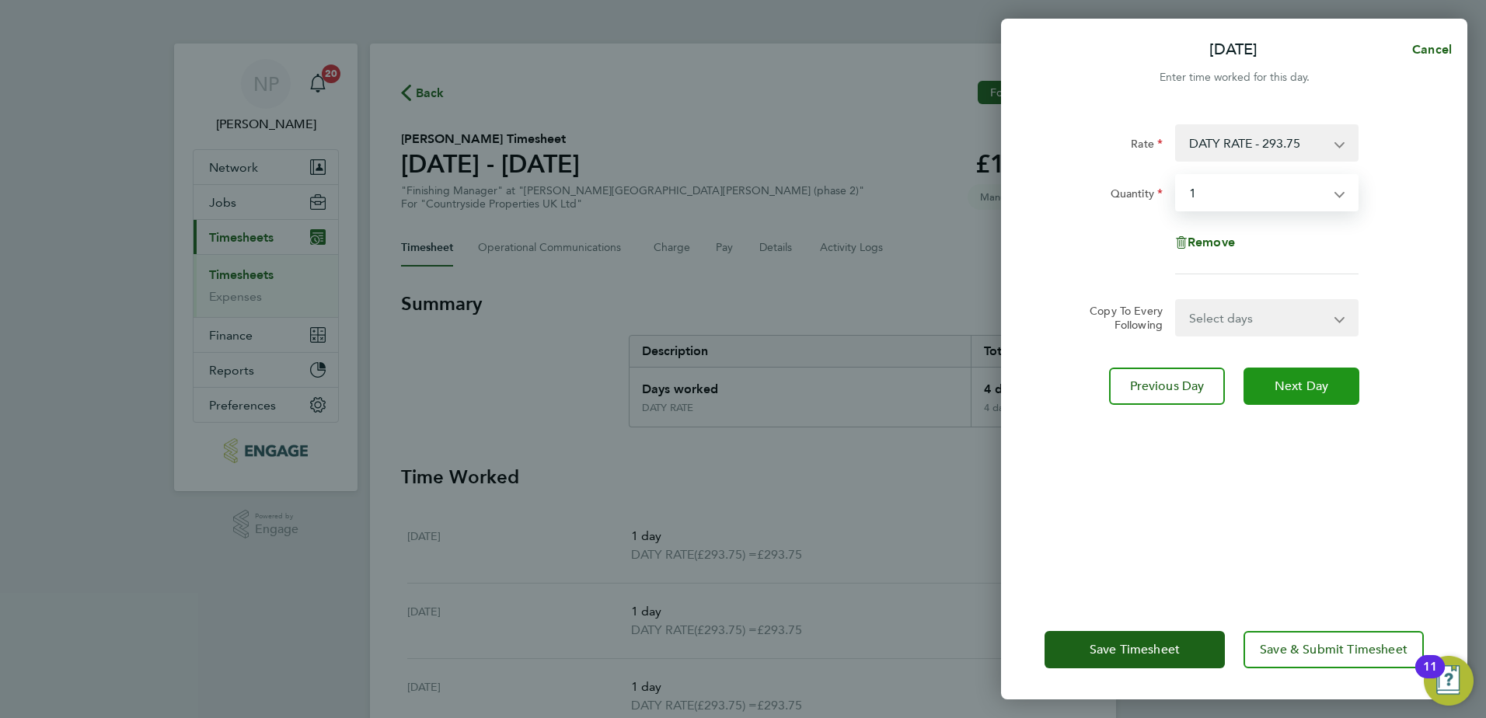
click at [1278, 389] on span "Next Day" at bounding box center [1302, 386] width 54 height 16
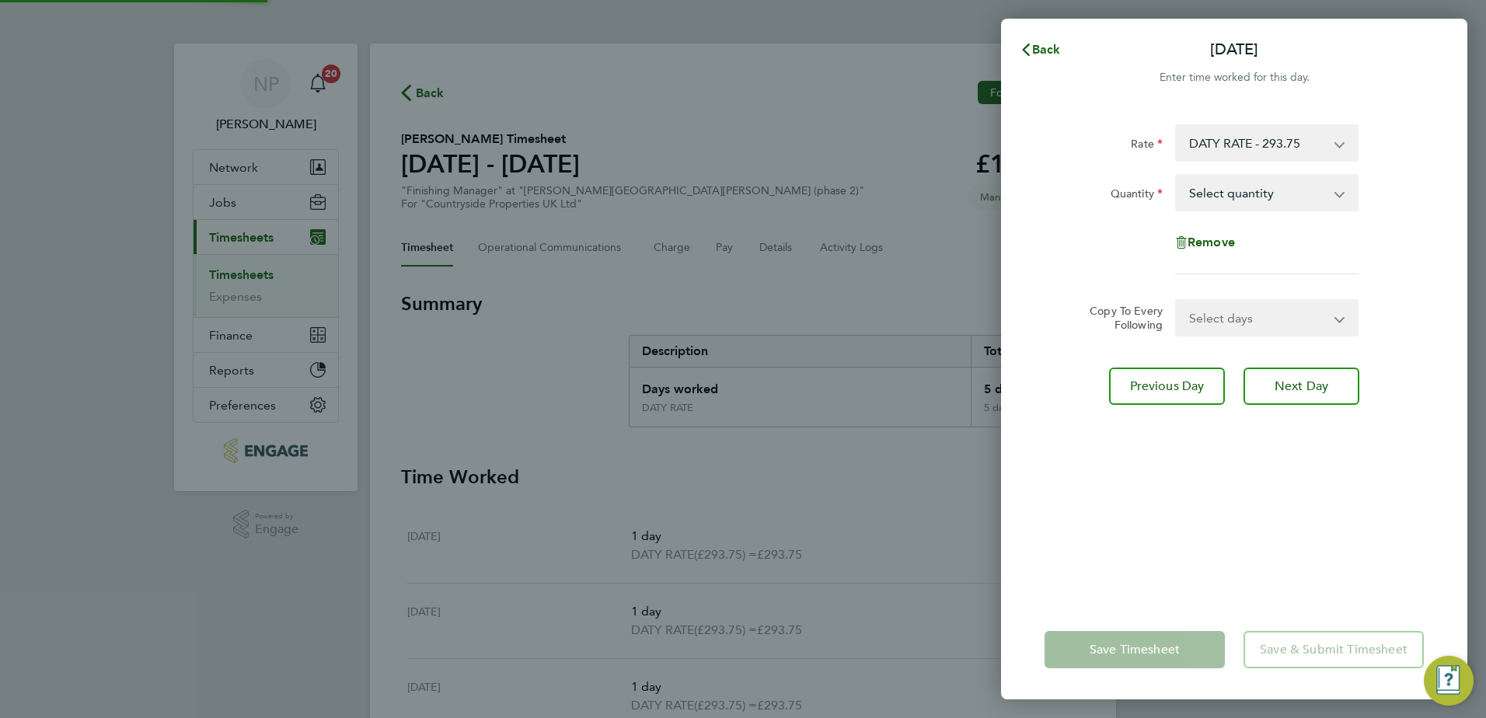
click at [1132, 656] on app-form-button "Save Timesheet" at bounding box center [1139, 649] width 190 height 37
click at [1038, 47] on span "Back" at bounding box center [1046, 49] width 29 height 15
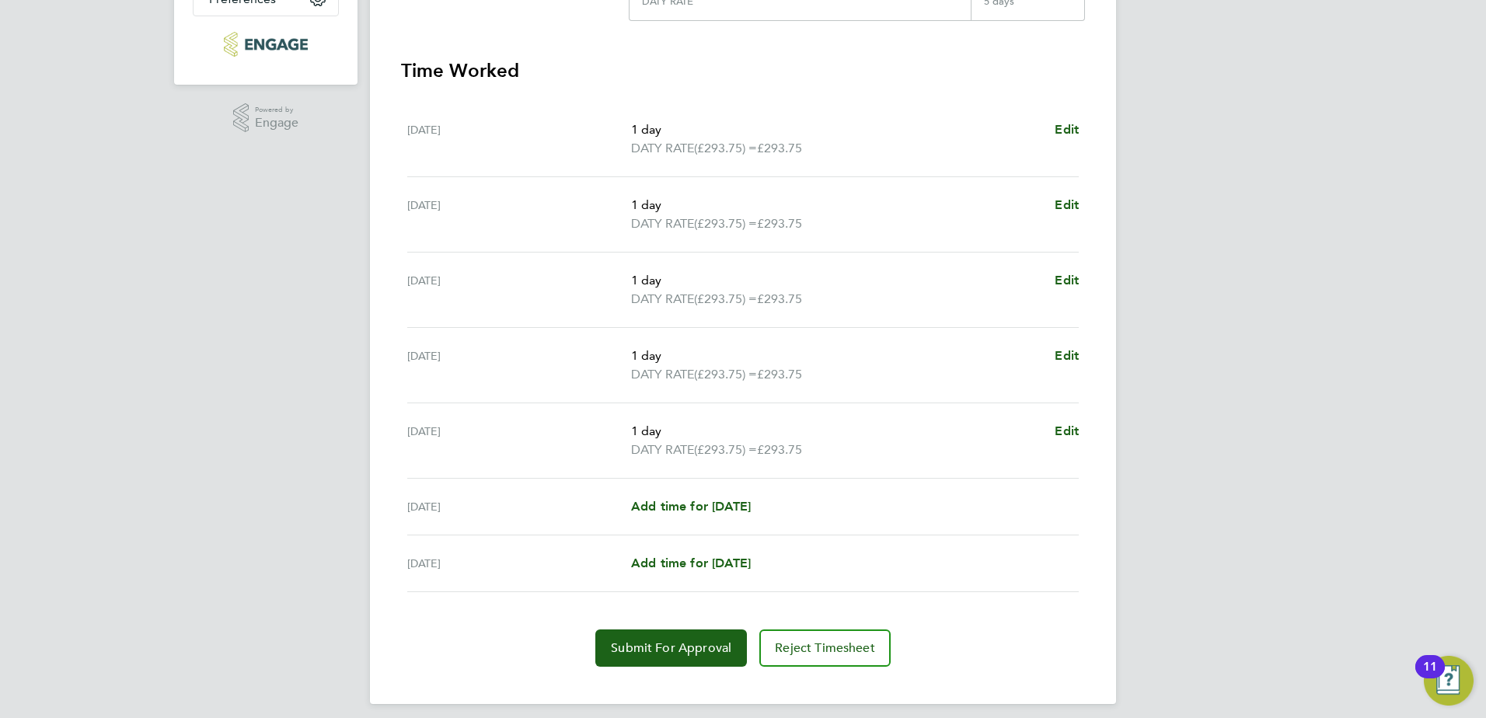
scroll to position [417, 0]
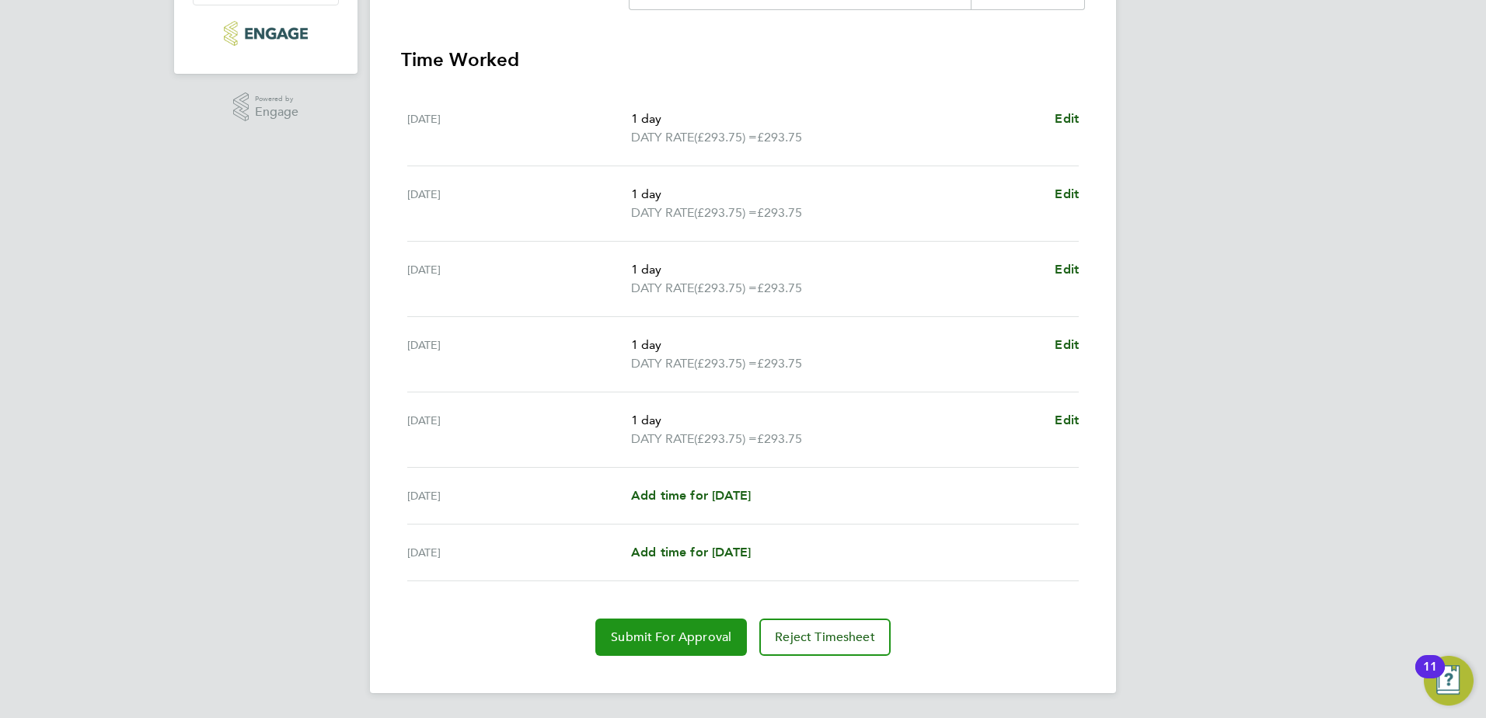
click at [698, 645] on button "Submit For Approval" at bounding box center [671, 637] width 152 height 37
